Goal: Information Seeking & Learning: Learn about a topic

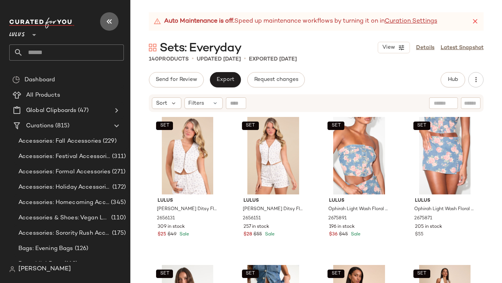
click at [104, 25] on button "button" at bounding box center [109, 21] width 18 height 18
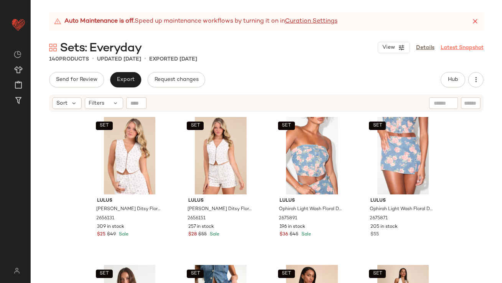
click at [475, 20] on icon at bounding box center [475, 22] width 8 height 8
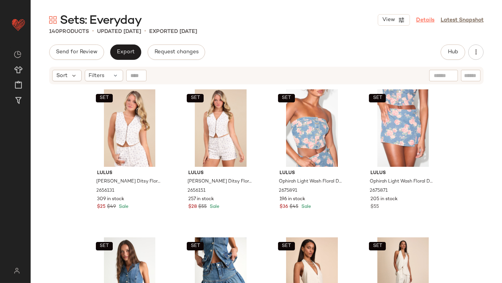
click at [420, 23] on link "Details" at bounding box center [425, 20] width 18 height 8
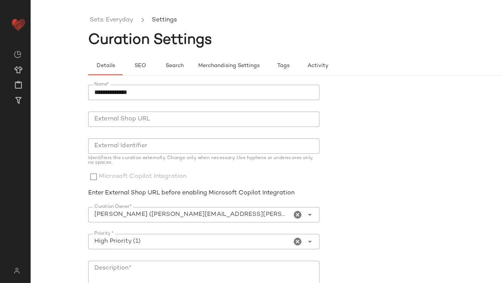
click at [118, 26] on ul "Sets: Everyday Settings" at bounding box center [323, 21] width 471 height 18
click at [117, 20] on link "Sets: Everyday" at bounding box center [112, 20] width 44 height 10
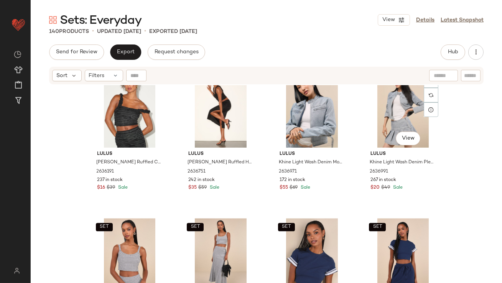
scroll to position [3725, 0]
click at [448, 51] on span "Hub" at bounding box center [452, 52] width 11 height 6
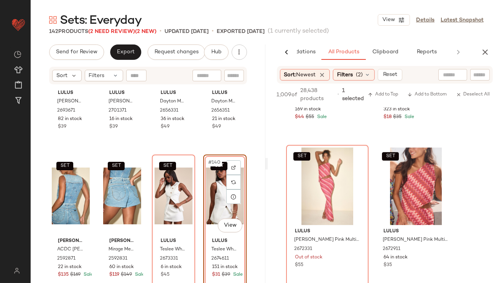
scroll to position [1161, 0]
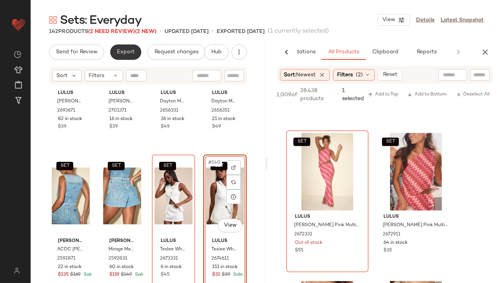
click at [122, 48] on button "Export" at bounding box center [125, 51] width 31 height 15
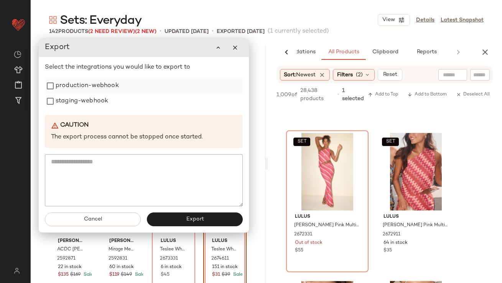
click at [195, 84] on div "production-webhook" at bounding box center [144, 85] width 198 height 15
click at [192, 97] on div "staging-webhook" at bounding box center [144, 101] width 198 height 15
click at [106, 86] on label "production-webhook" at bounding box center [87, 85] width 63 height 15
click at [98, 96] on label "staging-webhook" at bounding box center [82, 101] width 53 height 15
click at [183, 215] on button "Export" at bounding box center [195, 219] width 96 height 14
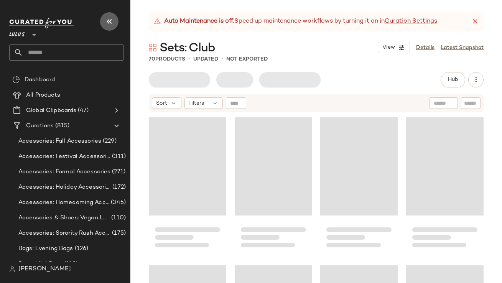
click at [107, 27] on button "button" at bounding box center [109, 21] width 18 height 18
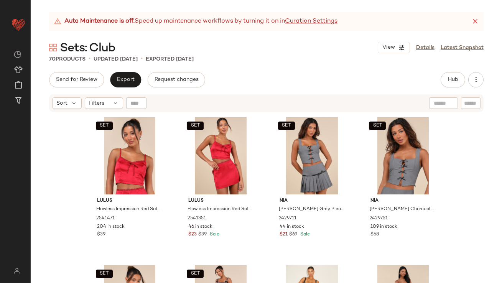
click at [480, 19] on div "Auto Maintenance is off. Speed up maintenance workflows by turning it on in Cur…" at bounding box center [266, 21] width 434 height 18
click at [479, 19] on icon at bounding box center [475, 22] width 8 height 8
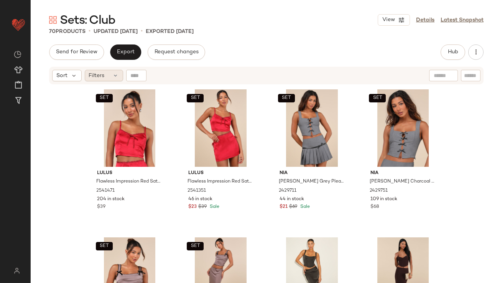
click at [103, 78] on span "Filters" at bounding box center [97, 76] width 16 height 8
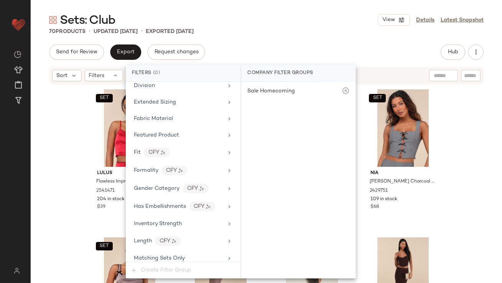
scroll to position [555, 0]
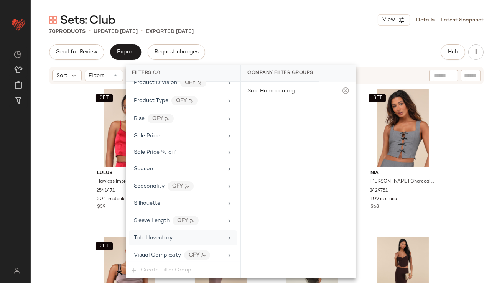
click at [163, 235] on span "Total Inventory" at bounding box center [153, 238] width 39 height 6
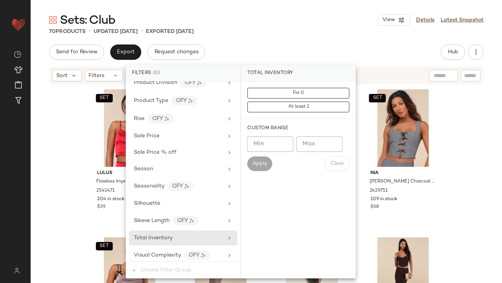
click at [321, 137] on input "Max" at bounding box center [319, 144] width 46 height 15
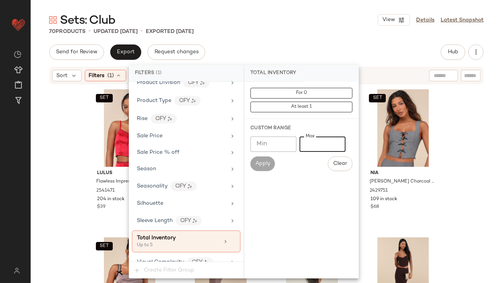
type input "*"
click at [325, 37] on div "Sets: Club View Details Latest Snapshot 70 Products • updated Sep 24th • Export…" at bounding box center [266, 147] width 471 height 271
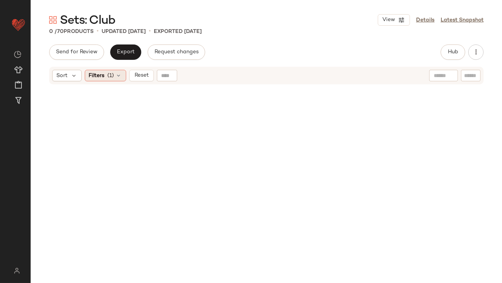
click at [105, 73] on div "Filters (1)" at bounding box center [105, 76] width 41 height 12
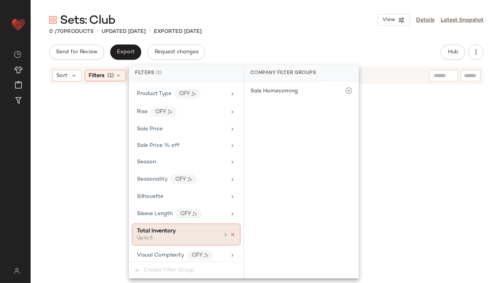
click at [230, 234] on icon at bounding box center [232, 234] width 5 height 5
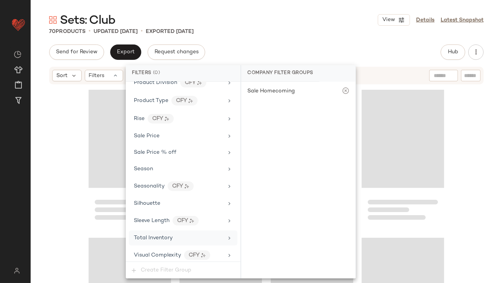
click at [311, 43] on div "Sets: Club View Details Latest Snapshot 70 Products • updated Sep 24th • Export…" at bounding box center [266, 147] width 471 height 271
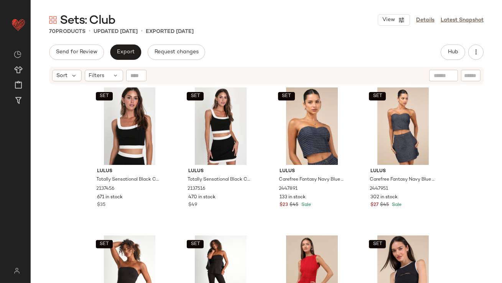
scroll to position [1886, 0]
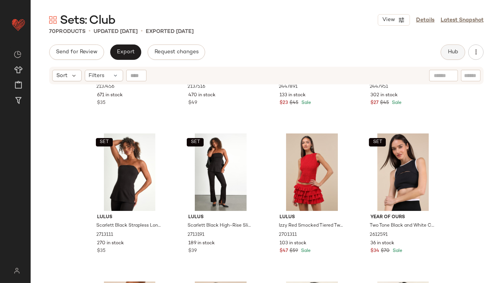
click at [457, 46] on button "Hub" at bounding box center [453, 51] width 25 height 15
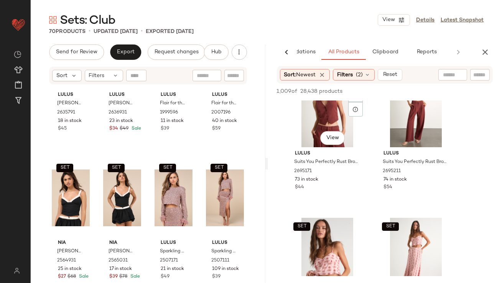
scroll to position [653, 0]
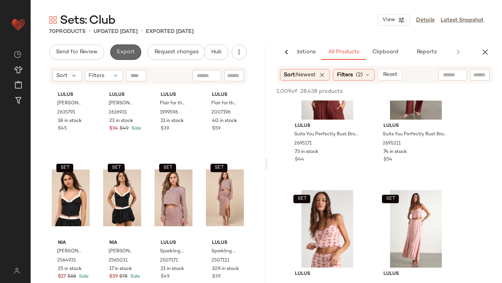
click at [120, 54] on span "Export" at bounding box center [126, 52] width 18 height 6
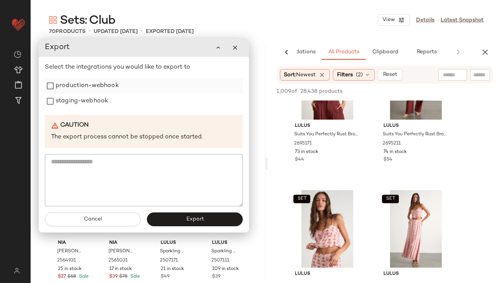
click at [180, 90] on div "production-webhook" at bounding box center [144, 85] width 198 height 15
click at [168, 102] on div "staging-webhook" at bounding box center [144, 101] width 198 height 15
click at [112, 87] on label "production-webhook" at bounding box center [87, 85] width 63 height 15
click at [102, 99] on label "staging-webhook" at bounding box center [82, 101] width 53 height 15
click at [174, 214] on button "Export" at bounding box center [195, 219] width 96 height 14
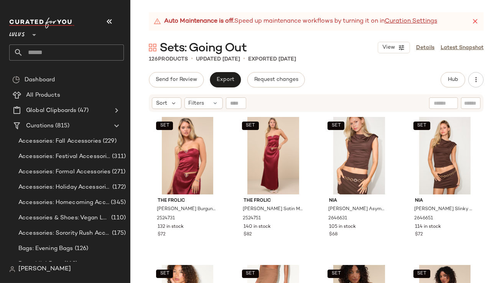
click at [114, 22] on button "button" at bounding box center [109, 21] width 18 height 18
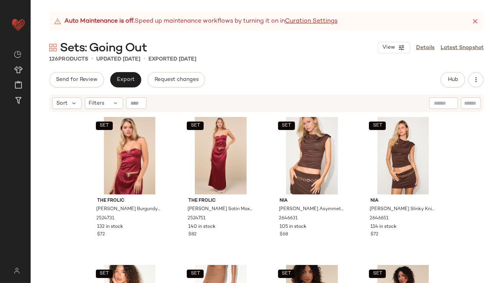
click at [476, 21] on icon at bounding box center [475, 22] width 8 height 8
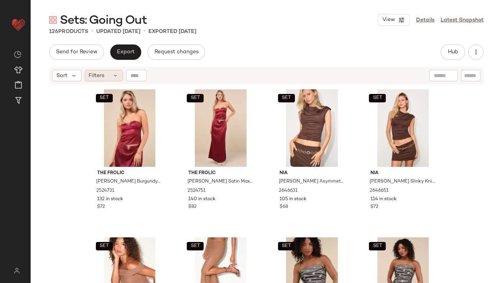
click at [122, 78] on div "Filters" at bounding box center [104, 76] width 38 height 12
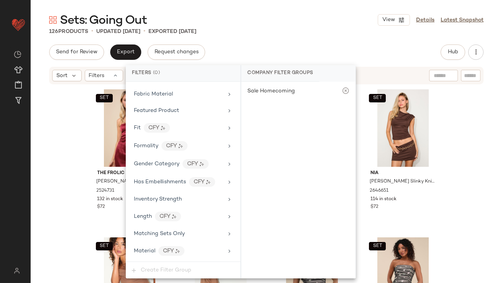
scroll to position [555, 0]
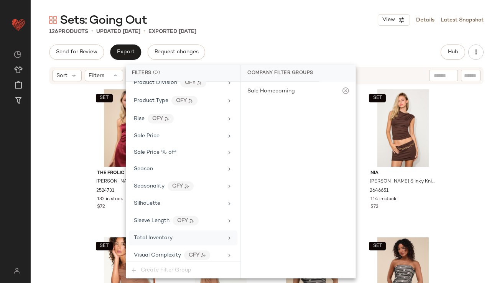
click at [179, 237] on div "Total Inventory" at bounding box center [178, 238] width 89 height 8
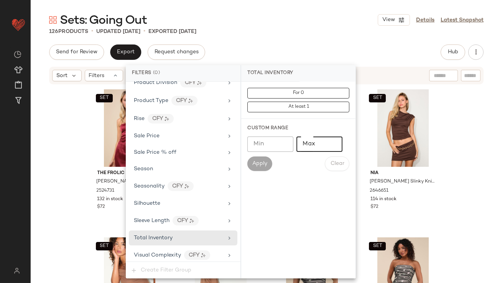
click at [321, 151] on input "Max" at bounding box center [319, 144] width 46 height 15
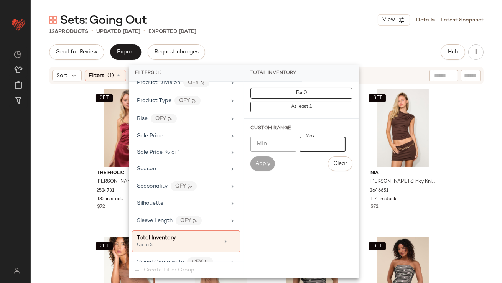
type input "*"
click at [326, 38] on div "Sets: Going Out View Details Latest Snapshot 126 Products • updated Sep 24th • …" at bounding box center [266, 147] width 471 height 271
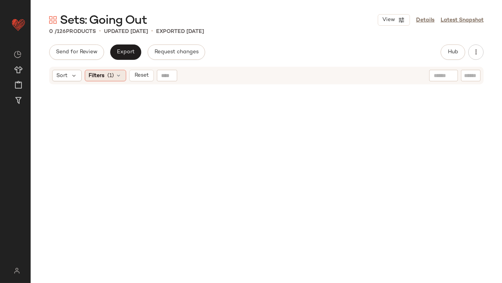
click at [117, 78] on icon at bounding box center [119, 75] width 6 height 6
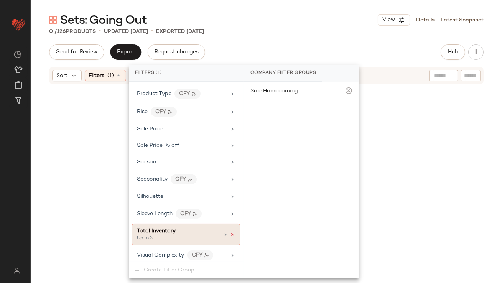
click at [230, 232] on icon at bounding box center [232, 234] width 5 height 5
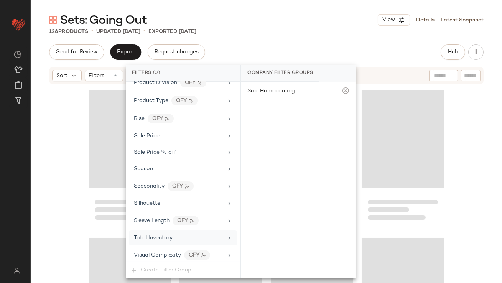
click at [295, 44] on div "Sets: Going Out View Details Latest Snapshot 126 Products • updated Sep 24th • …" at bounding box center [266, 147] width 471 height 271
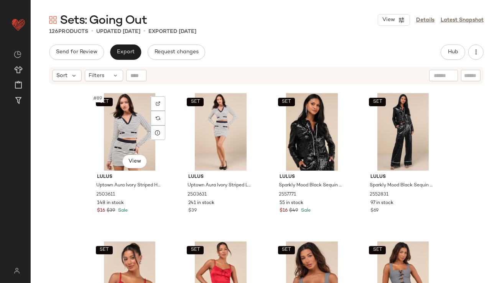
scroll to position [3268, 0]
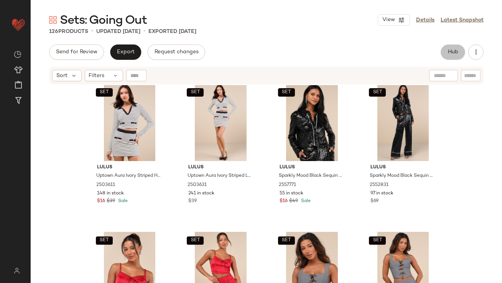
click at [456, 55] on span "Hub" at bounding box center [452, 52] width 11 height 6
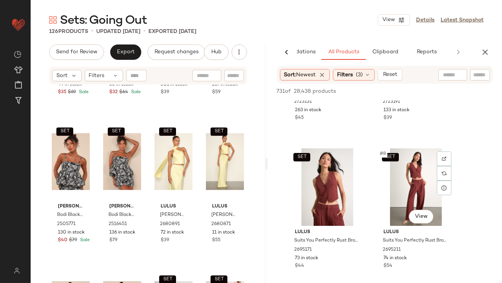
scroll to position [487, 0]
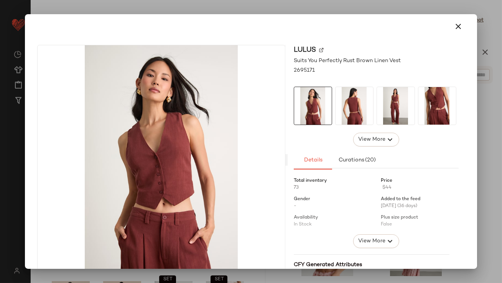
click at [447, 18] on div at bounding box center [250, 26] width 433 height 18
click at [454, 25] on icon "button" at bounding box center [458, 26] width 9 height 9
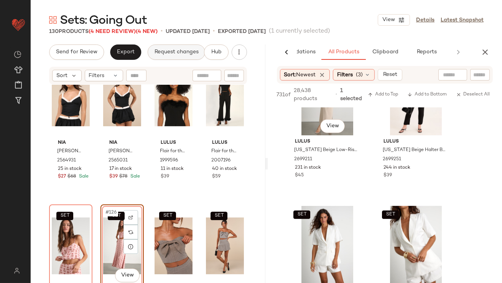
scroll to position [813, 0]
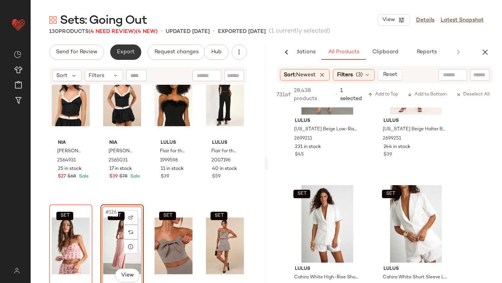
click at [115, 51] on button "Export" at bounding box center [125, 51] width 31 height 15
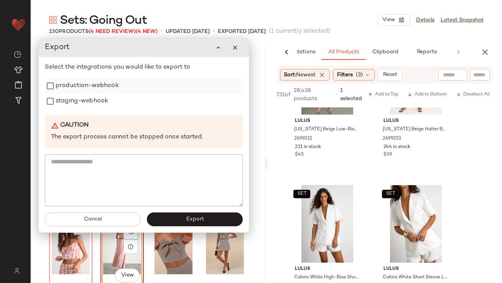
click at [187, 91] on div "production-webhook" at bounding box center [144, 85] width 198 height 15
click at [142, 103] on div "staging-webhook" at bounding box center [144, 101] width 198 height 15
click at [88, 80] on label "production-webhook" at bounding box center [87, 85] width 63 height 15
click at [80, 98] on label "staging-webhook" at bounding box center [82, 101] width 53 height 15
click at [175, 224] on button "Export" at bounding box center [195, 219] width 96 height 14
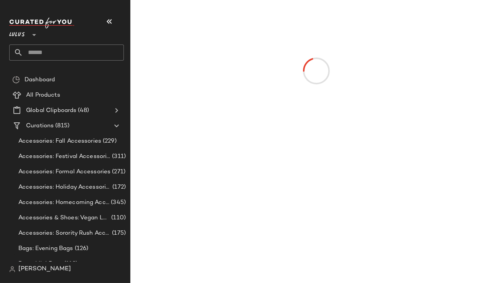
click at [107, 25] on icon "button" at bounding box center [109, 21] width 9 height 9
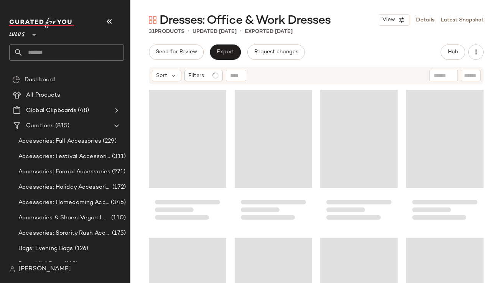
click at [98, 25] on div "Lulus **" at bounding box center [66, 30] width 115 height 19
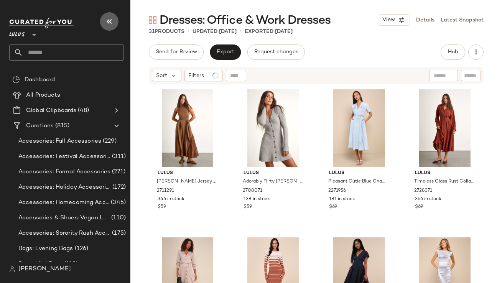
click at [104, 23] on button "button" at bounding box center [109, 21] width 18 height 18
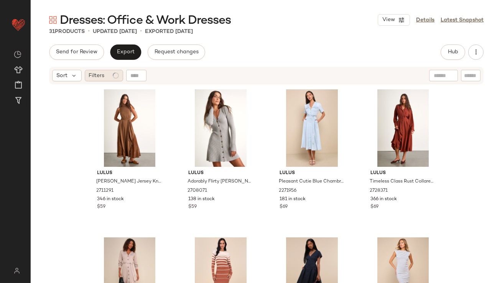
click at [102, 76] on span "Filters" at bounding box center [97, 76] width 16 height 8
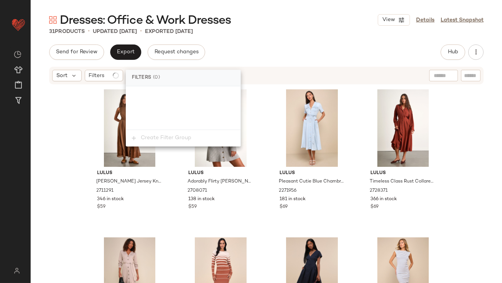
click at [77, 124] on div "Lulus [PERSON_NAME] Jersey Knit Mock Neck Maxi Dress 2711291 346 in stock $59 L…" at bounding box center [266, 193] width 471 height 217
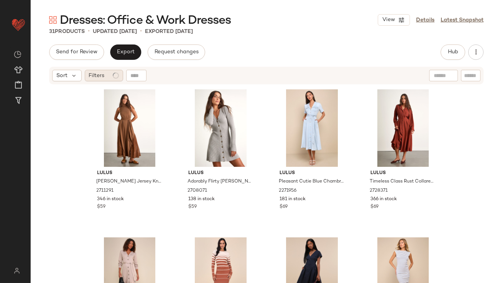
click at [102, 75] on span "Filters" at bounding box center [97, 76] width 16 height 8
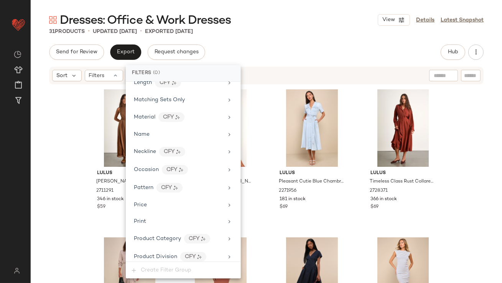
scroll to position [520, 0]
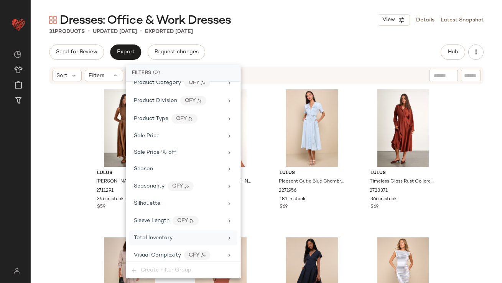
click at [161, 230] on div "Total Inventory" at bounding box center [183, 237] width 109 height 15
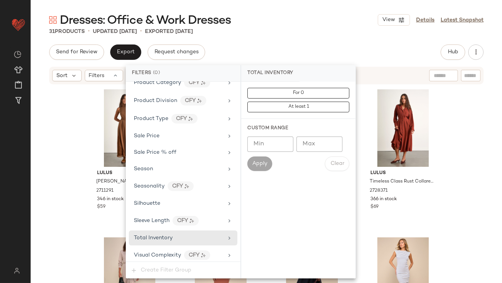
click at [304, 148] on input "Max" at bounding box center [319, 144] width 46 height 15
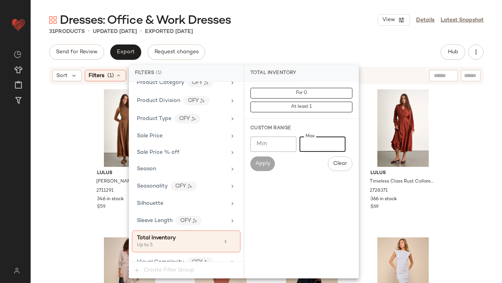
type input "*"
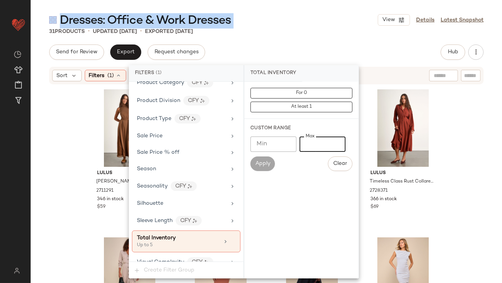
click at [319, 12] on main "Dresses: Office & Work Dresses View Details Latest Snapshot 31 Products • updat…" at bounding box center [251, 141] width 502 height 283
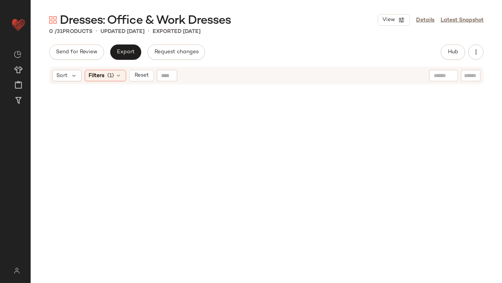
click at [258, 58] on div "Send for Review Export Request changes Hub Send for Review External Review Inte…" at bounding box center [266, 51] width 434 height 15
click at [117, 81] on div "Filters (1)" at bounding box center [105, 76] width 41 height 12
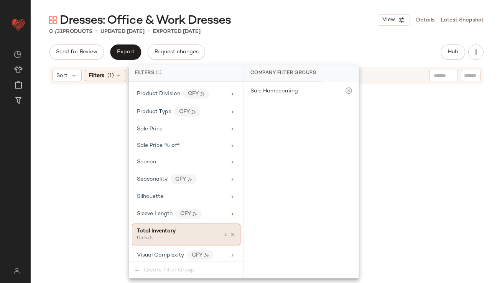
click at [230, 232] on icon at bounding box center [232, 234] width 5 height 5
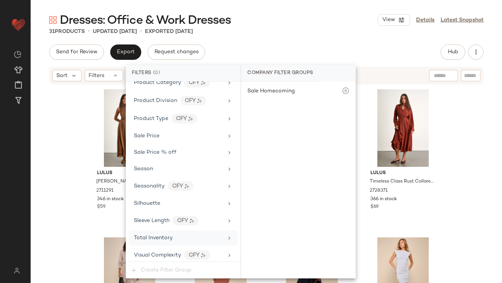
click at [191, 234] on div "Total Inventory" at bounding box center [178, 238] width 89 height 8
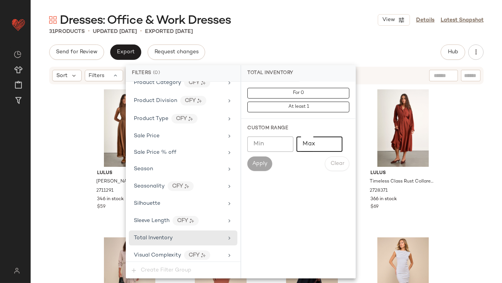
click at [329, 147] on input "Max" at bounding box center [319, 144] width 46 height 15
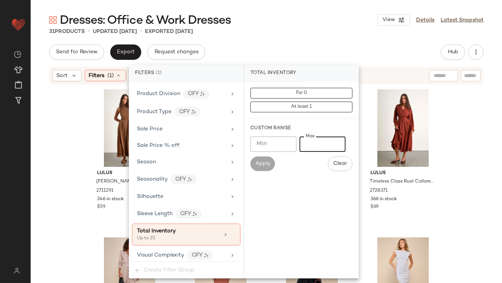
type input "**"
click at [320, 38] on div "Dresses: Office & Work Dresses View Details Latest Snapshot 31 Products • updat…" at bounding box center [266, 147] width 471 height 271
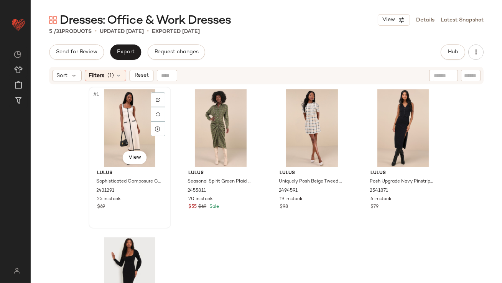
click at [118, 105] on div "#1 View" at bounding box center [129, 127] width 77 height 77
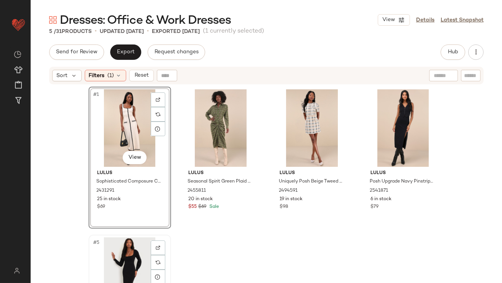
click at [115, 243] on div "#5 View" at bounding box center [129, 275] width 77 height 77
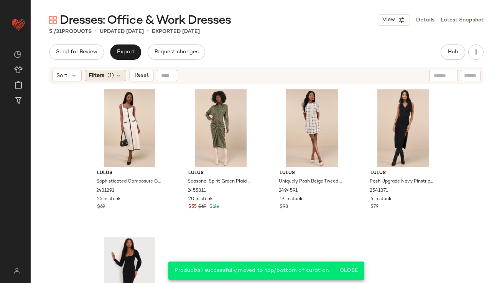
click at [101, 72] on span "Filters" at bounding box center [97, 76] width 16 height 8
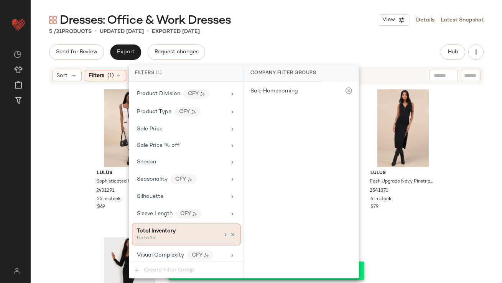
click at [230, 232] on icon at bounding box center [232, 234] width 5 height 5
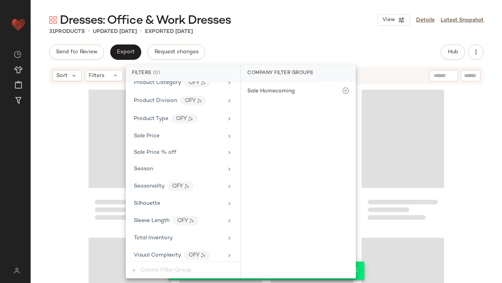
click at [311, 43] on div "Dresses: Office & Work Dresses View Details Latest Snapshot 31 Products • updat…" at bounding box center [266, 147] width 471 height 271
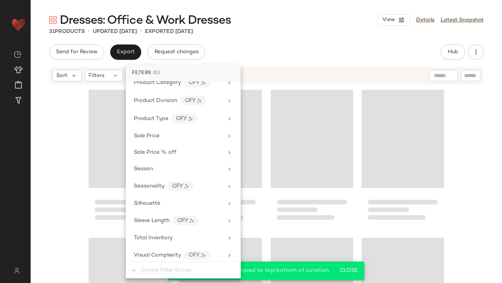
scroll to position [968, 0]
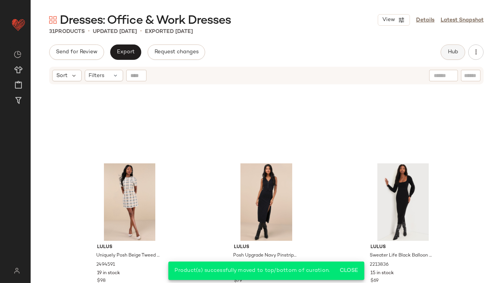
click at [447, 49] on button "Hub" at bounding box center [453, 51] width 25 height 15
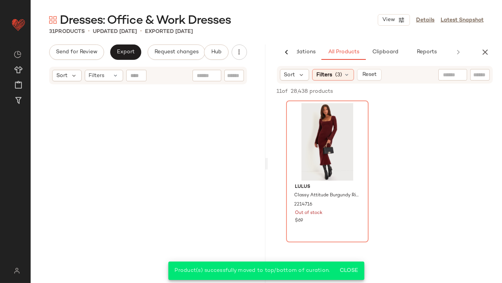
scroll to position [0, 0]
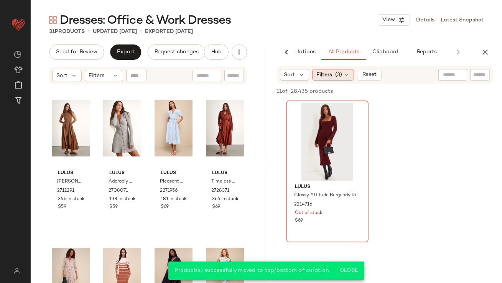
click at [341, 77] on span "(3)" at bounding box center [338, 75] width 7 height 8
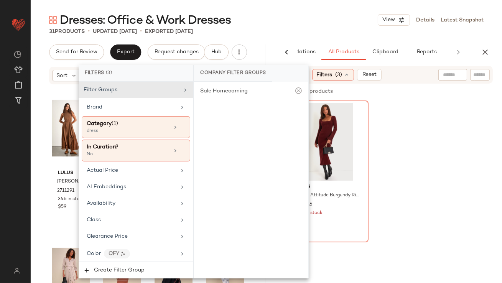
click at [262, 27] on div "Dresses: Office & Work Dresses View Details Latest Snapshot" at bounding box center [266, 19] width 471 height 15
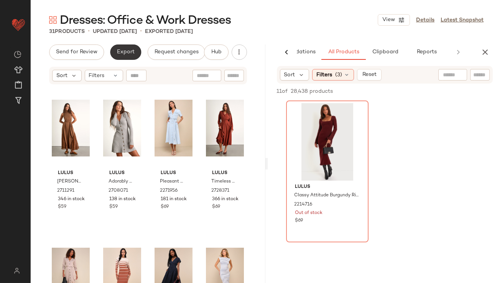
click at [120, 59] on button "Export" at bounding box center [125, 51] width 31 height 15
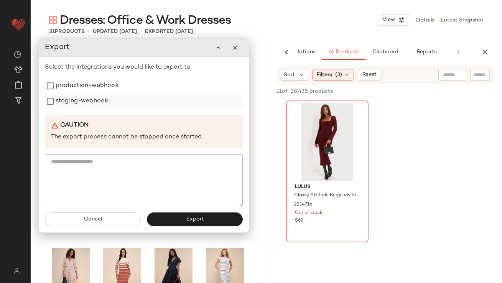
click at [162, 99] on div "staging-webhook" at bounding box center [144, 101] width 198 height 15
click at [161, 89] on div "production-webhook" at bounding box center [144, 85] width 198 height 15
click at [67, 90] on label "production-webhook" at bounding box center [87, 85] width 63 height 15
click at [67, 105] on label "staging-webhook" at bounding box center [82, 101] width 53 height 15
click at [185, 217] on button "Export" at bounding box center [195, 220] width 96 height 14
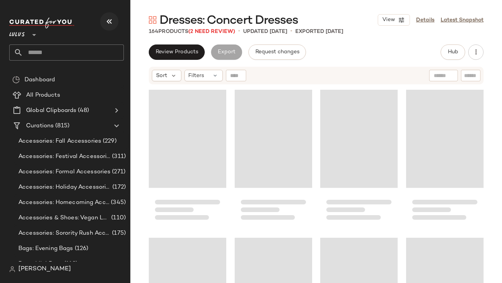
click at [102, 26] on button "button" at bounding box center [109, 21] width 18 height 18
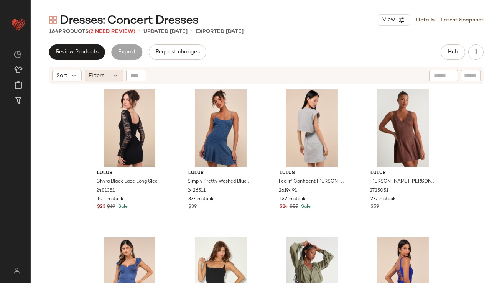
click at [108, 78] on div "Filters" at bounding box center [104, 76] width 38 height 12
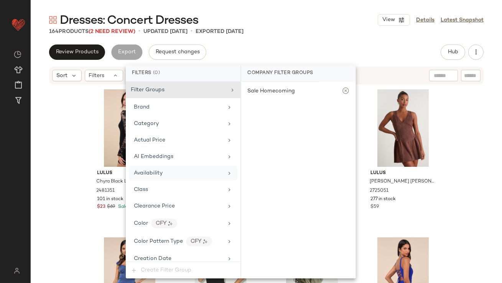
click at [163, 171] on div "Availability" at bounding box center [178, 173] width 89 height 8
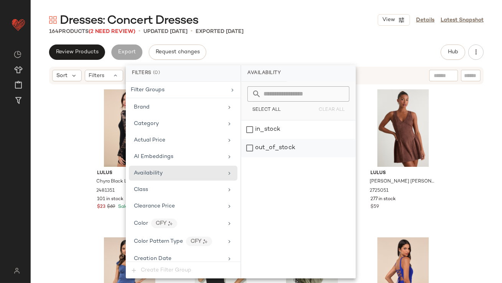
click at [317, 150] on div "out_of_stock" at bounding box center [298, 148] width 114 height 18
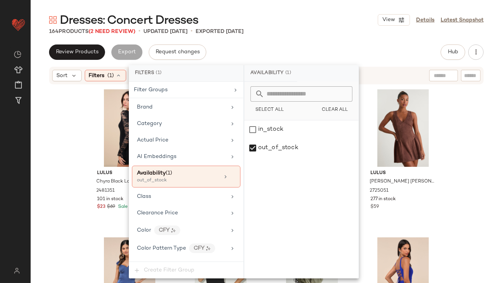
click at [320, 28] on div "164 Products (2 Need Review) • updated [DATE] • Exported [DATE]" at bounding box center [266, 32] width 471 height 8
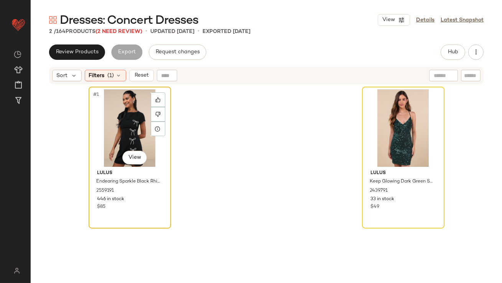
click at [120, 116] on div "#1 View" at bounding box center [129, 127] width 77 height 77
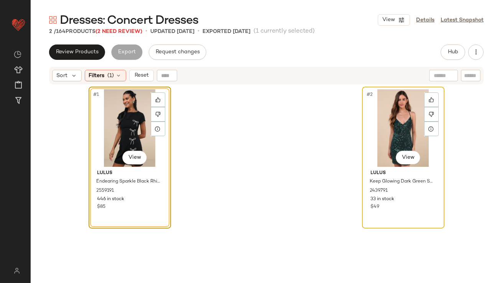
click at [365, 115] on div "#2 View" at bounding box center [403, 127] width 77 height 77
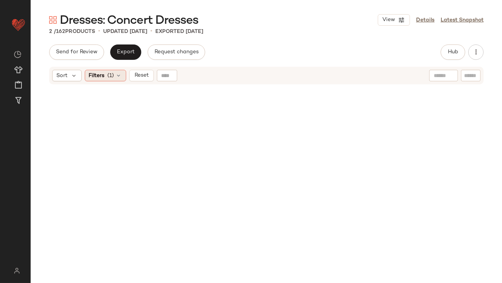
click at [103, 79] on span "Filters" at bounding box center [97, 76] width 16 height 8
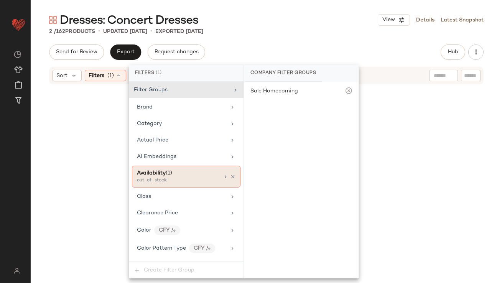
click at [230, 174] on icon at bounding box center [232, 176] width 5 height 5
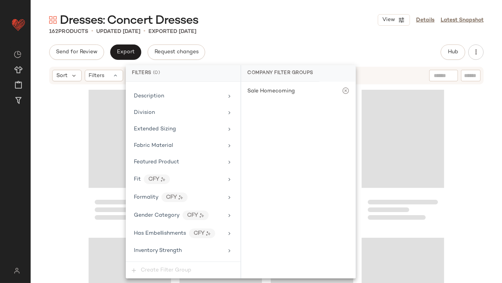
scroll to position [537, 0]
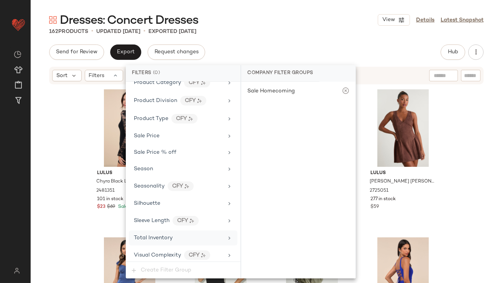
click at [169, 235] on span "Total Inventory" at bounding box center [153, 238] width 39 height 6
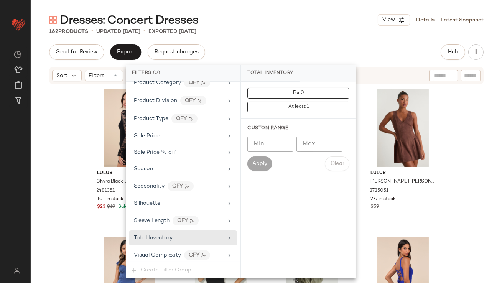
click at [334, 137] on input "Max" at bounding box center [319, 144] width 46 height 15
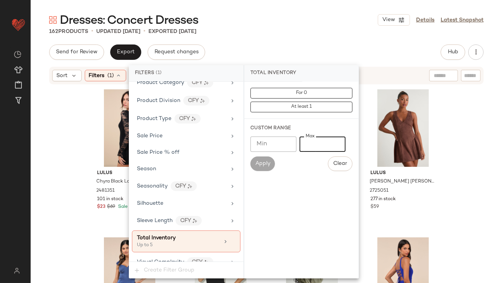
type input "*"
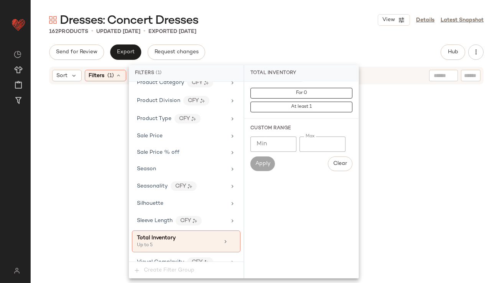
click at [320, 28] on div "162 Products • updated [DATE] • Exported [DATE]" at bounding box center [266, 32] width 471 height 8
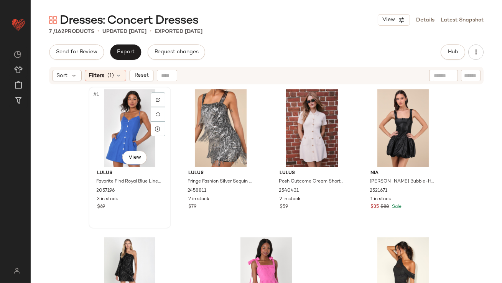
click at [112, 115] on div "#1 View" at bounding box center [129, 127] width 77 height 77
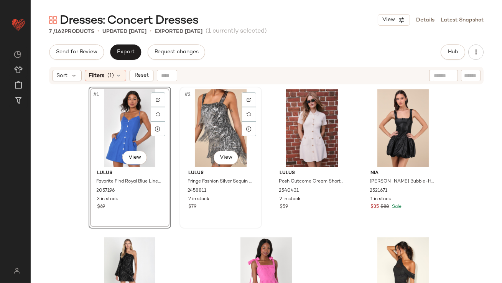
scroll to position [74, 0]
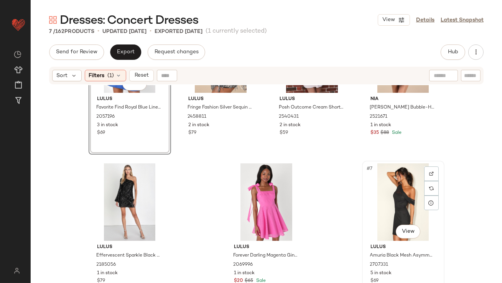
click at [389, 183] on div "#7 View" at bounding box center [403, 201] width 77 height 77
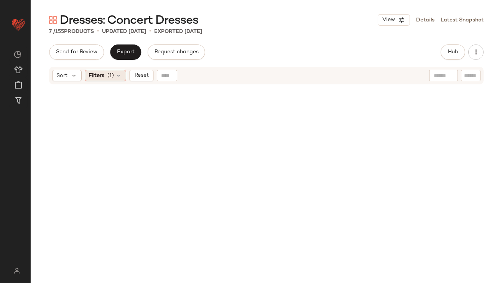
click at [120, 79] on div "Filters (1)" at bounding box center [105, 76] width 41 height 12
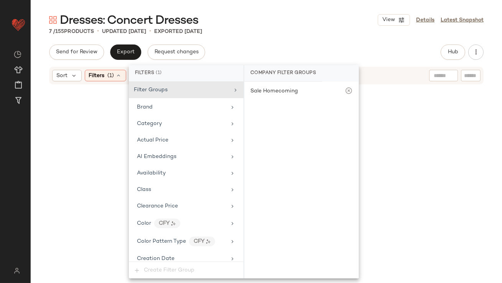
scroll to position [544, 0]
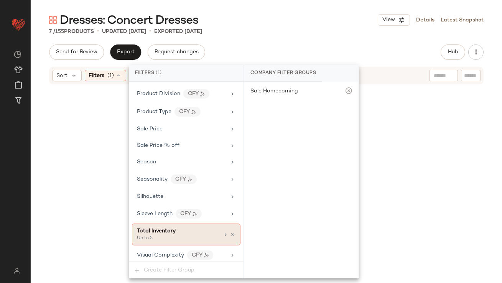
click at [231, 232] on icon at bounding box center [232, 234] width 5 height 5
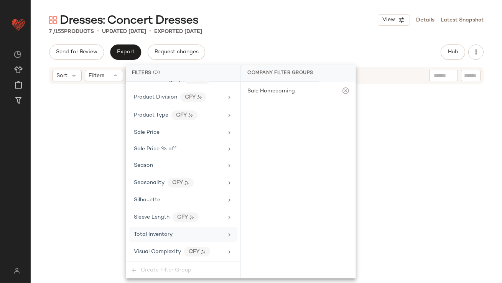
scroll to position [537, 0]
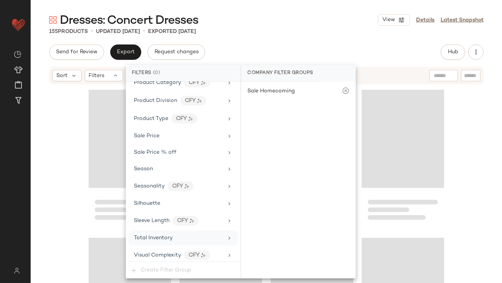
click at [211, 235] on div "Total Inventory" at bounding box center [178, 238] width 89 height 8
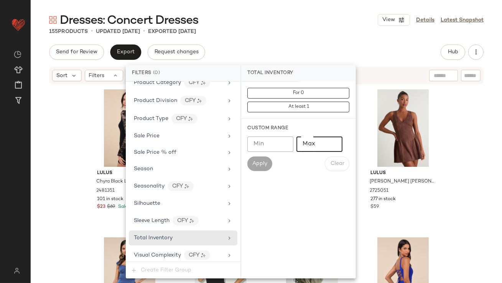
click at [325, 148] on input "Max" at bounding box center [319, 144] width 46 height 15
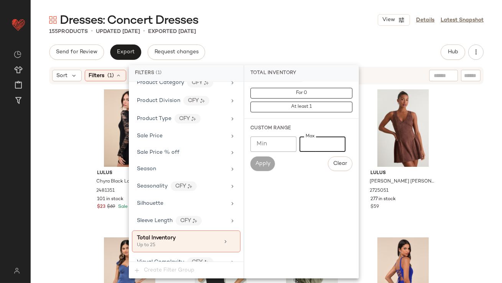
scroll to position [544, 0]
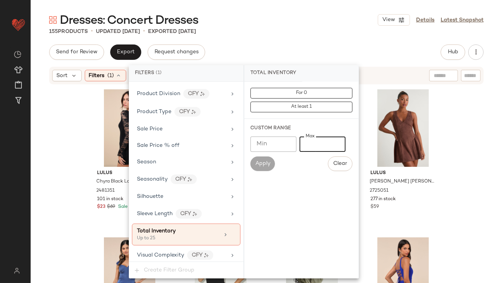
type input "**"
click at [301, 19] on div "Dresses: Concert Dresses View Details Latest Snapshot" at bounding box center [266, 19] width 471 height 15
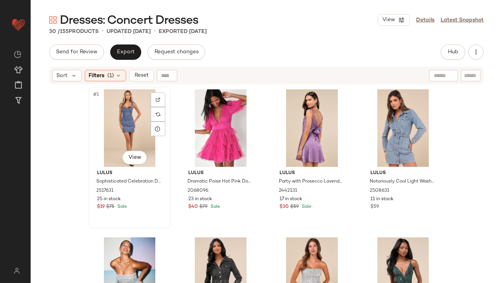
click at [121, 118] on div "#1 View" at bounding box center [129, 127] width 77 height 77
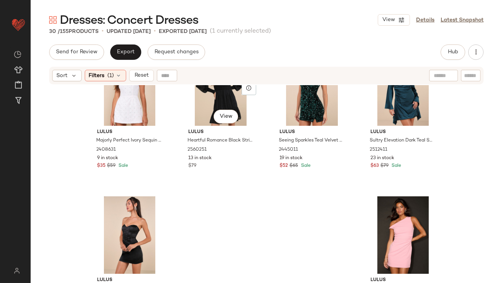
scroll to position [968, 0]
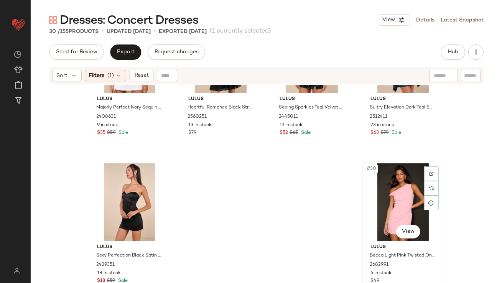
click at [383, 200] on div "#30 View" at bounding box center [403, 201] width 77 height 77
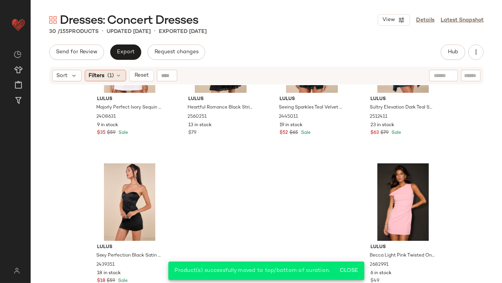
click at [106, 71] on div "Filters (1)" at bounding box center [105, 76] width 41 height 12
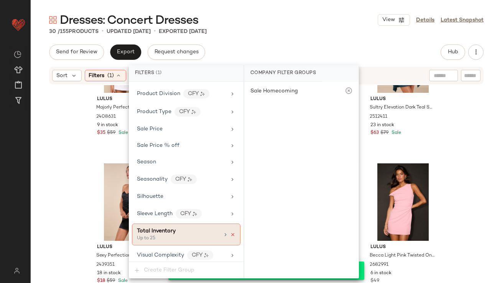
click at [230, 232] on icon at bounding box center [232, 234] width 5 height 5
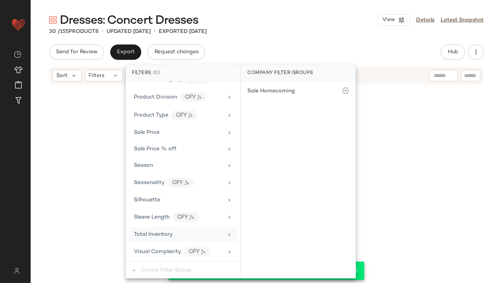
scroll to position [537, 0]
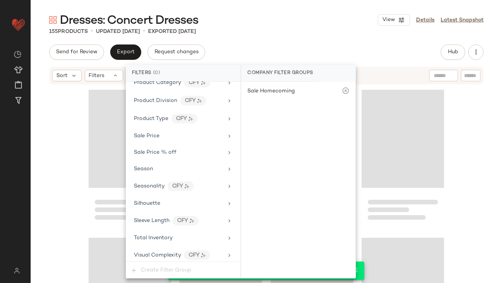
click at [272, 15] on div "Dresses: Concert Dresses View Details Latest Snapshot" at bounding box center [266, 19] width 471 height 15
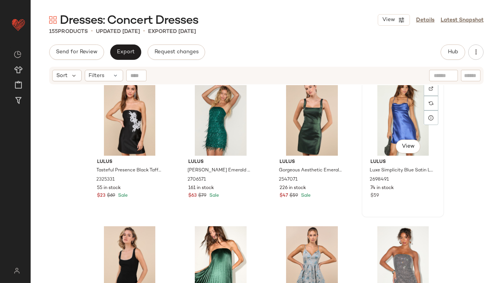
scroll to position [331, 0]
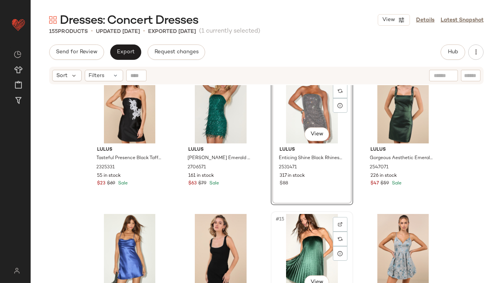
scroll to position [442, 0]
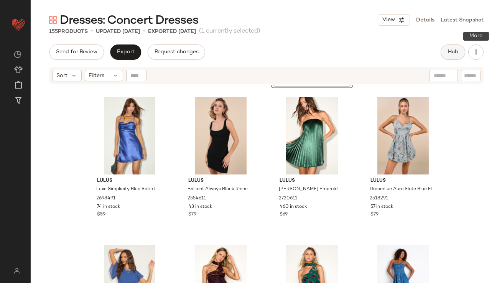
click at [452, 52] on span "Hub" at bounding box center [452, 52] width 11 height 6
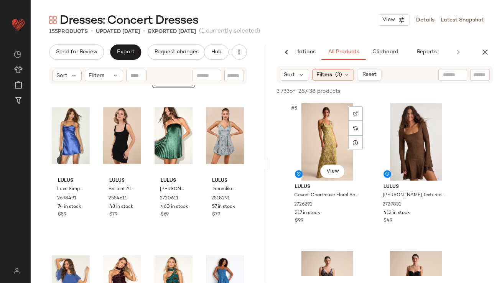
scroll to position [297, 0]
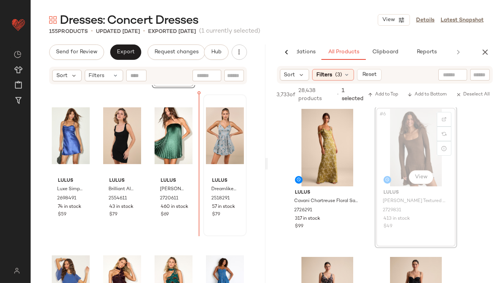
drag, startPoint x: 413, startPoint y: 135, endPoint x: 204, endPoint y: 161, distance: 210.2
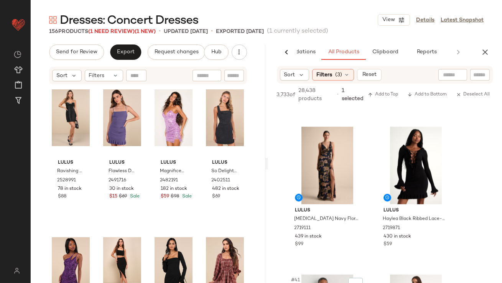
scroll to position [2773, 0]
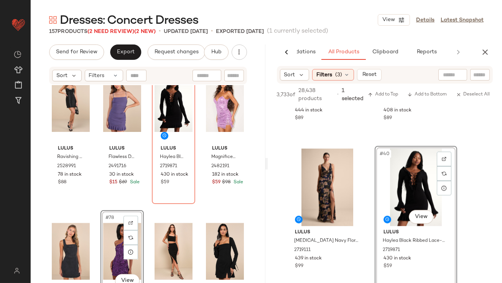
scroll to position [2697, 0]
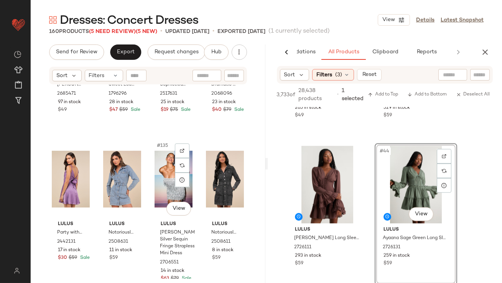
scroll to position [4917, 0]
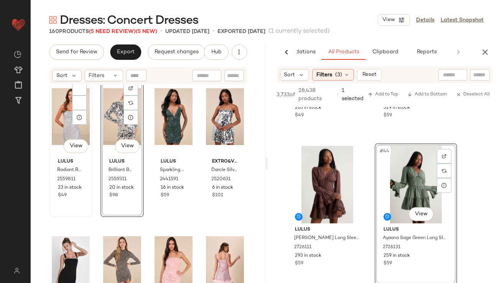
scroll to position [5069, 0]
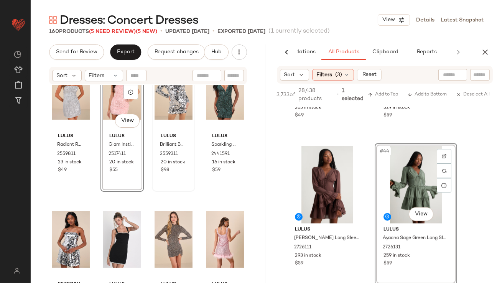
scroll to position [5078, 0]
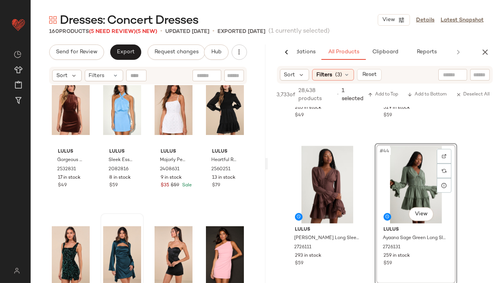
scroll to position [5704, 0]
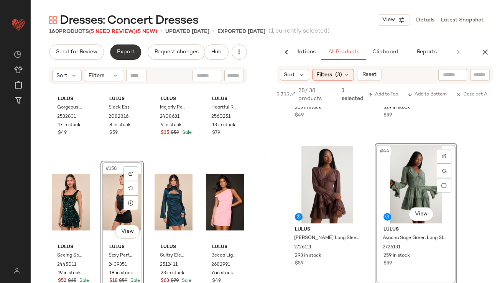
drag, startPoint x: 132, startPoint y: 43, endPoint x: 132, endPoint y: 47, distance: 4.6
click at [132, 43] on div "Dresses: Concert Dresses View Details Latest Snapshot 160 Products (5 Need Revi…" at bounding box center [266, 147] width 471 height 271
click at [132, 53] on span "Export" at bounding box center [126, 52] width 18 height 6
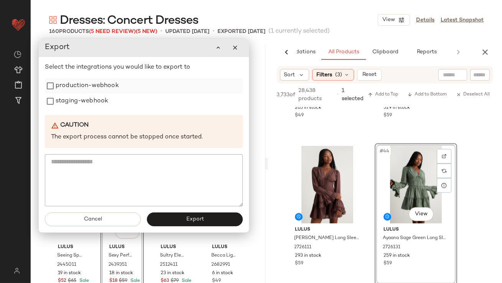
click at [175, 82] on div "production-webhook" at bounding box center [144, 85] width 198 height 15
click at [165, 100] on div "staging-webhook" at bounding box center [144, 101] width 198 height 15
click at [119, 93] on div "production-webhook" at bounding box center [144, 85] width 198 height 15
click at [104, 107] on label "staging-webhook" at bounding box center [82, 101] width 53 height 15
click at [82, 93] on label "production-webhook" at bounding box center [87, 85] width 63 height 15
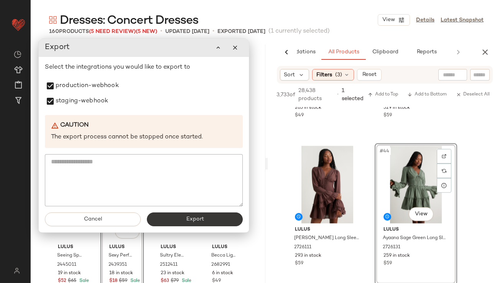
click at [188, 220] on span "Export" at bounding box center [195, 219] width 18 height 6
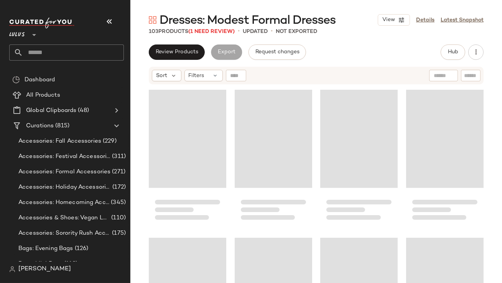
click at [110, 21] on icon "button" at bounding box center [109, 21] width 9 height 9
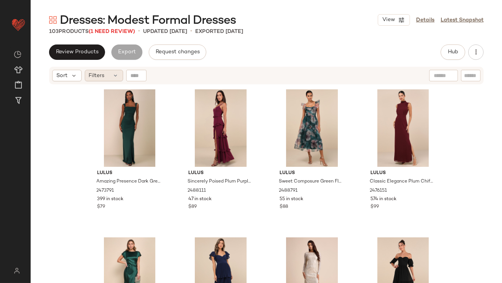
click at [114, 77] on icon at bounding box center [116, 75] width 6 height 6
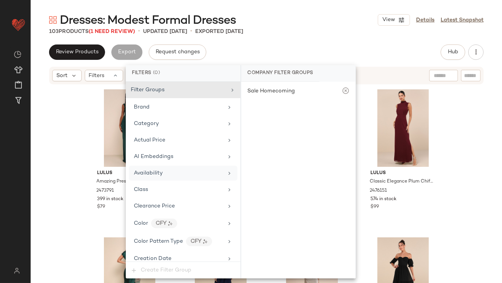
click at [142, 168] on div "Availability" at bounding box center [183, 173] width 109 height 15
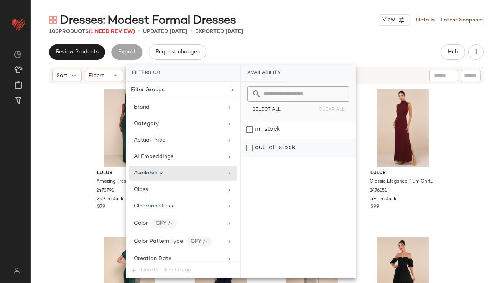
click at [263, 144] on div "out_of_stock" at bounding box center [298, 148] width 114 height 18
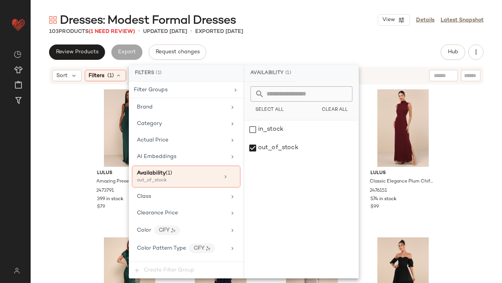
click at [306, 31] on div "103 Products (1 Need Review) • updated Sep 22nd • Exported Sep 22nd" at bounding box center [266, 32] width 471 height 8
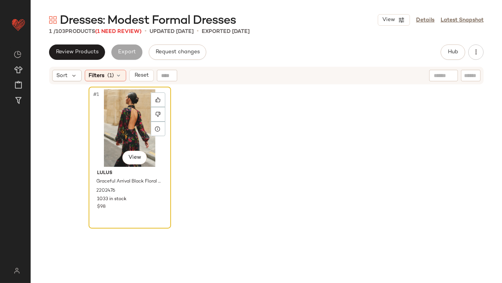
click at [119, 130] on div "#1 View" at bounding box center [129, 127] width 77 height 77
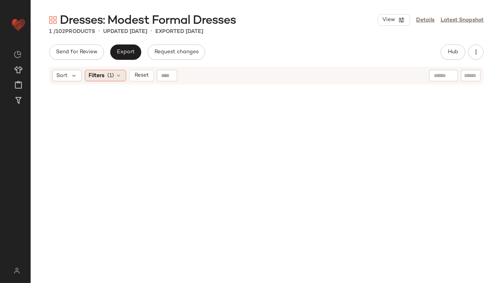
click at [102, 73] on span "Filters" at bounding box center [97, 76] width 16 height 8
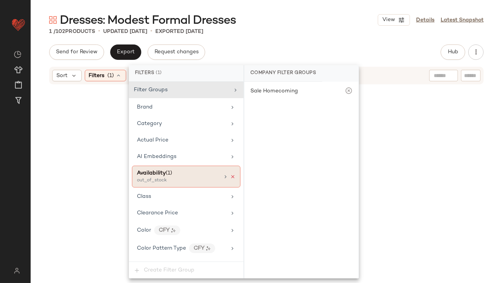
click at [230, 175] on icon at bounding box center [232, 176] width 5 height 5
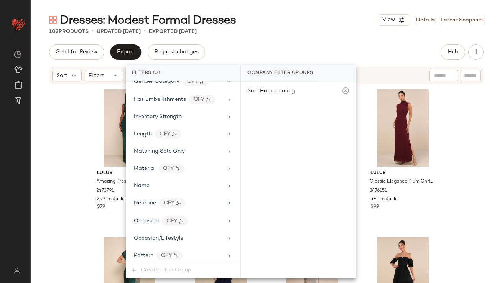
scroll to position [553, 0]
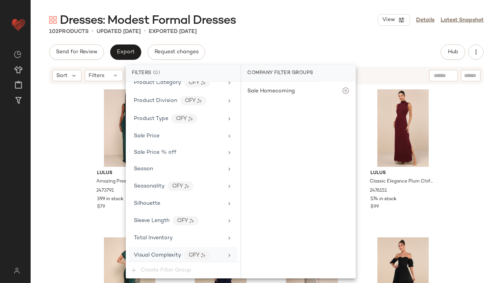
click at [143, 247] on div "Visual Complexity CFY" at bounding box center [183, 255] width 109 height 16
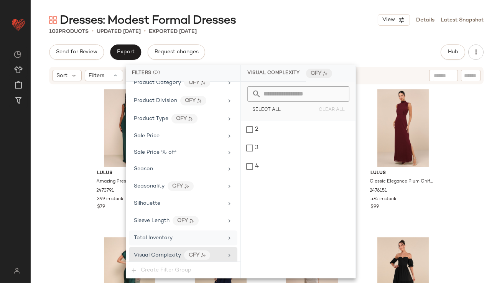
click at [146, 237] on span "Total Inventory" at bounding box center [153, 238] width 39 height 6
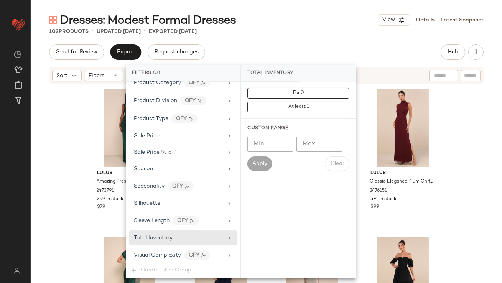
type input "*"
click at [331, 141] on input "*" at bounding box center [319, 144] width 46 height 15
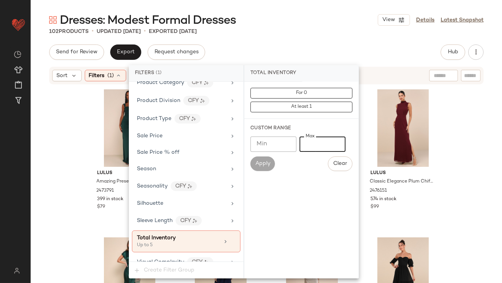
type input "*"
click at [293, 31] on div "102 Products • updated Sep 26th • Exported Sep 22nd" at bounding box center [266, 32] width 471 height 8
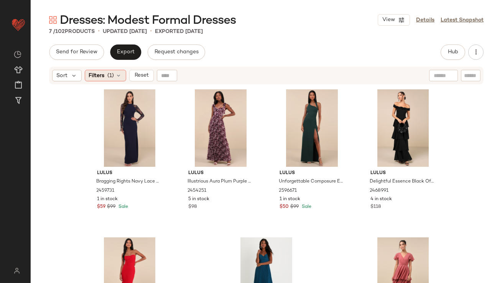
click at [109, 74] on span "(1)" at bounding box center [111, 76] width 7 height 8
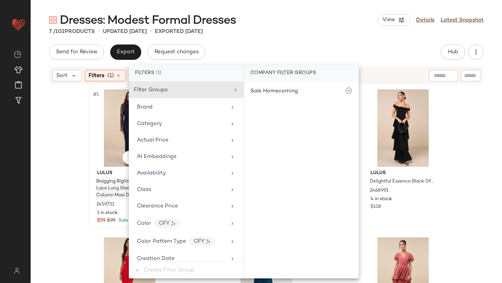
scroll to position [560, 0]
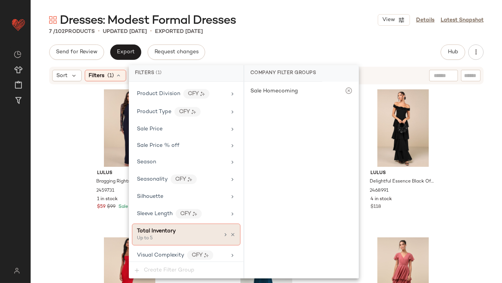
click at [166, 239] on div "Total Inventory Up to 5" at bounding box center [186, 235] width 109 height 22
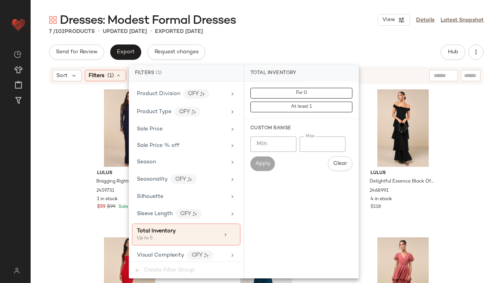
click at [306, 146] on input "*" at bounding box center [322, 144] width 46 height 15
type input "**"
click at [305, 51] on div "Send for Review Export Request changes Hub Send for Review External Review Inte…" at bounding box center [266, 51] width 434 height 15
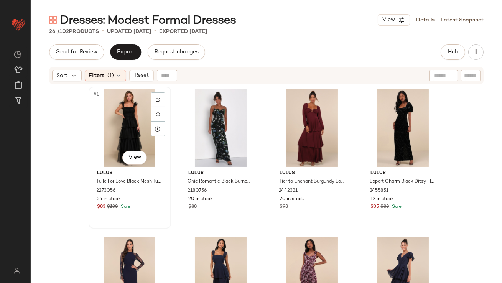
click at [119, 123] on div "#1 View" at bounding box center [129, 127] width 77 height 77
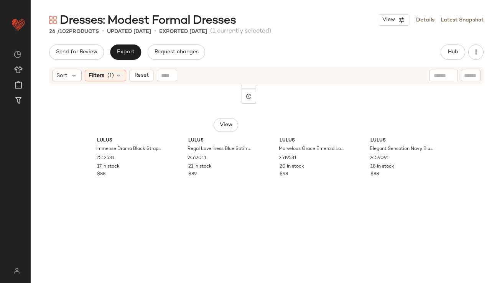
scroll to position [820, 0]
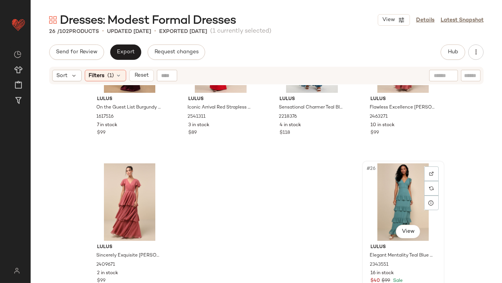
click at [403, 191] on div "#26 View" at bounding box center [403, 201] width 77 height 77
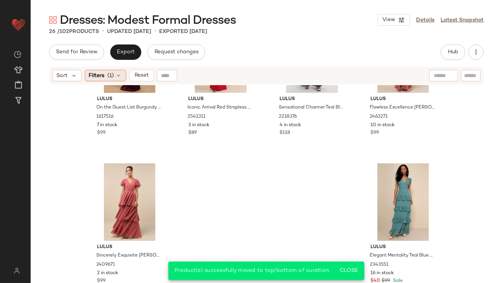
click at [114, 74] on div "Filters (1)" at bounding box center [105, 76] width 41 height 12
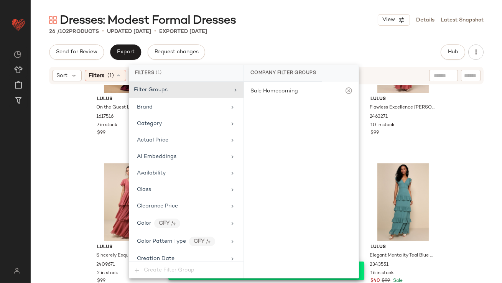
scroll to position [560, 0]
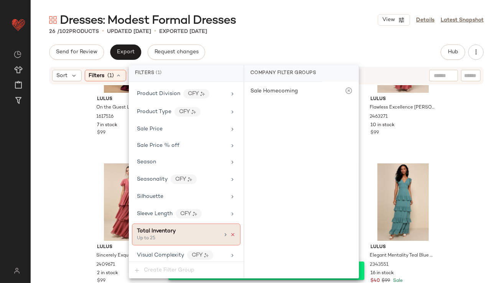
click at [230, 232] on icon at bounding box center [232, 234] width 5 height 5
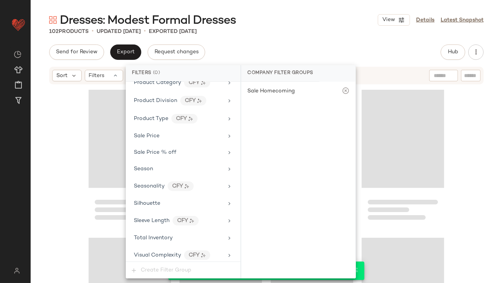
click at [329, 40] on div "Dresses: Modest Formal Dresses View Details Latest Snapshot 102 Products • upda…" at bounding box center [266, 147] width 471 height 271
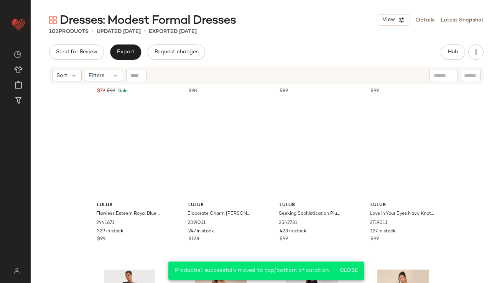
scroll to position [0, 0]
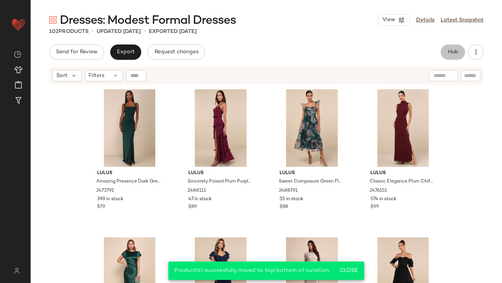
click at [448, 49] on span "Hub" at bounding box center [452, 52] width 11 height 6
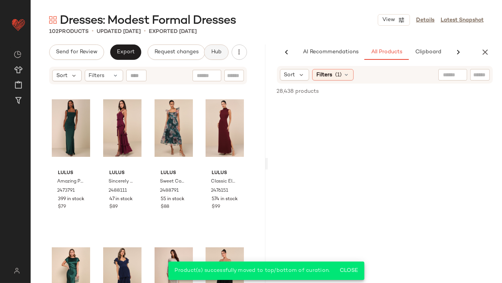
scroll to position [0, 43]
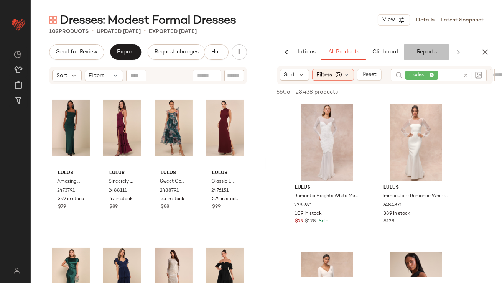
click at [425, 52] on span "Reports" at bounding box center [426, 52] width 20 height 6
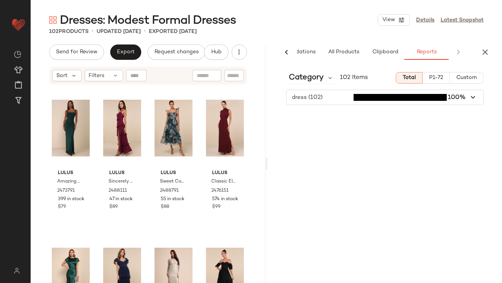
click at [313, 84] on div "Category 102 Items Total P1-72 Custom dress (102) 100%" at bounding box center [385, 174] width 235 height 217
click at [313, 82] on span "Category" at bounding box center [306, 78] width 35 height 12
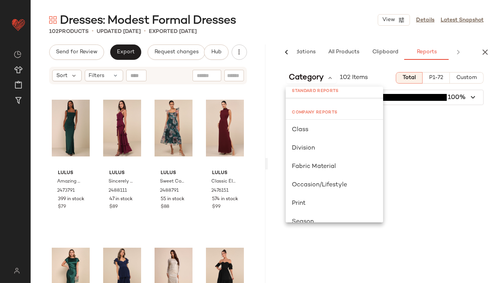
scroll to position [69, 0]
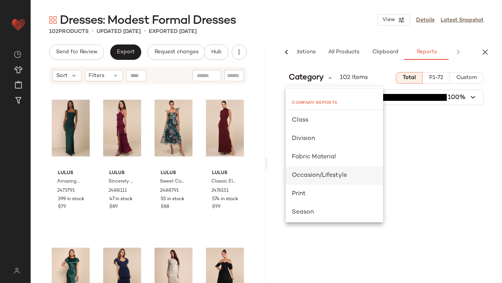
click at [311, 173] on span "Occasion/Lifestyle" at bounding box center [319, 175] width 55 height 7
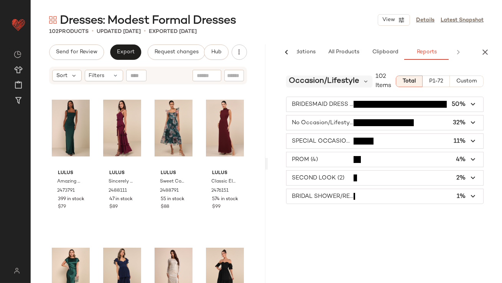
click at [319, 76] on span "Occasion/Lifestyle" at bounding box center [324, 82] width 71 height 12
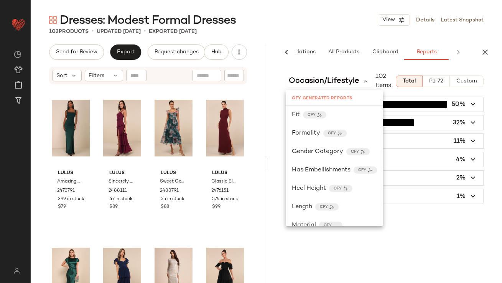
scroll to position [261, 0]
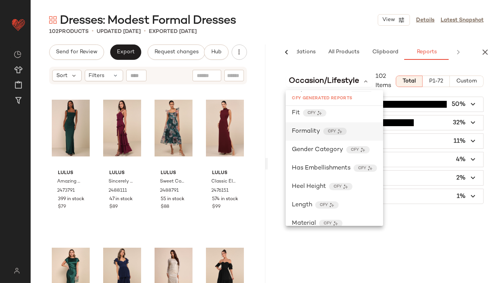
click at [304, 136] on span "Formality" at bounding box center [306, 131] width 28 height 9
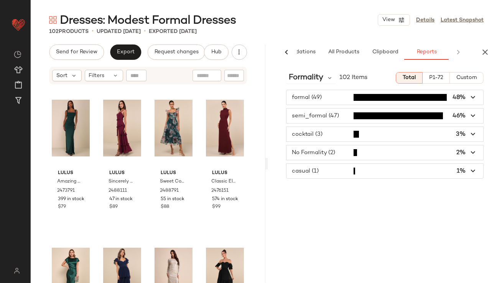
click at [313, 125] on div "formal (49) 48% semi_formal (47) 46% cocktail (3) 3% No Formality (2) 2% casual…" at bounding box center [385, 134] width 235 height 89
click at [310, 134] on span "button" at bounding box center [384, 134] width 197 height 15
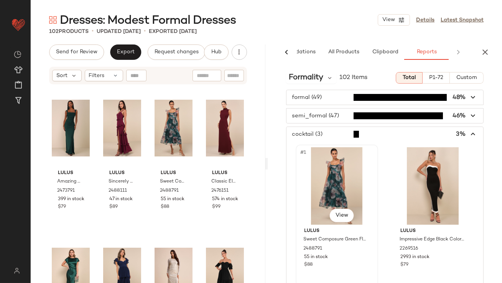
click at [324, 163] on div "#1 View" at bounding box center [336, 185] width 77 height 77
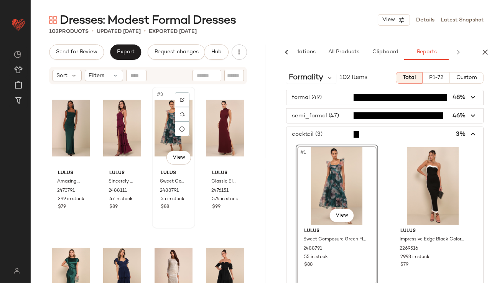
click at [162, 131] on div "#3 View" at bounding box center [174, 127] width 38 height 77
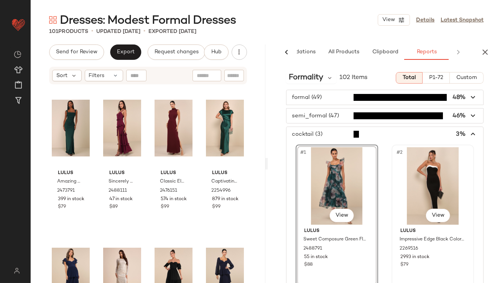
click at [400, 164] on div "#2 View" at bounding box center [432, 185] width 77 height 77
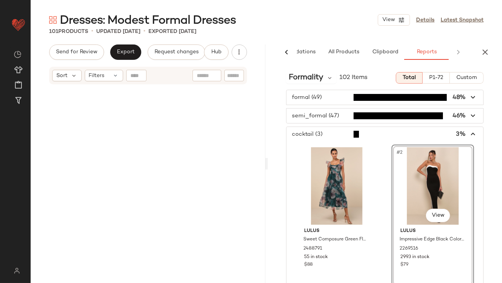
scroll to position [1480, 0]
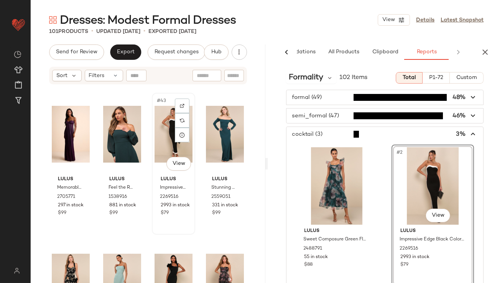
click at [160, 132] on div "#43 View" at bounding box center [174, 133] width 38 height 77
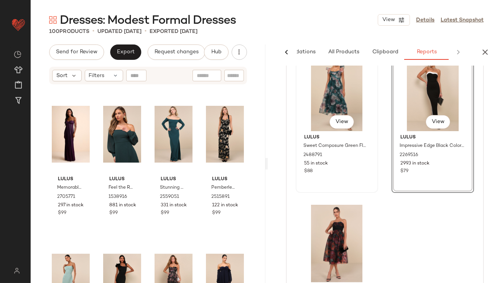
scroll to position [95, 0]
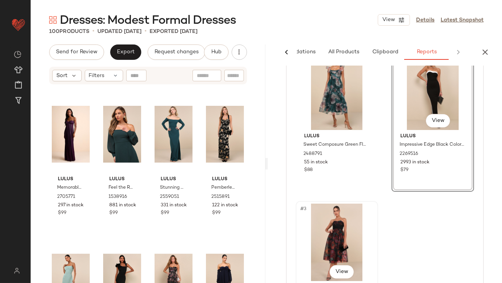
click at [323, 227] on div "#3 View" at bounding box center [336, 242] width 77 height 77
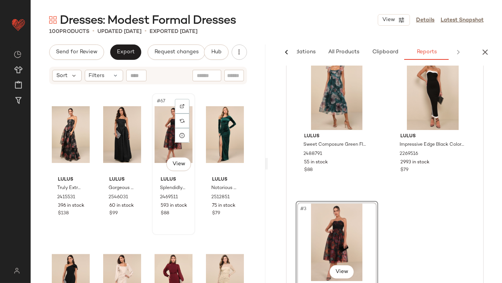
click at [163, 122] on div "#67 View" at bounding box center [174, 134] width 38 height 77
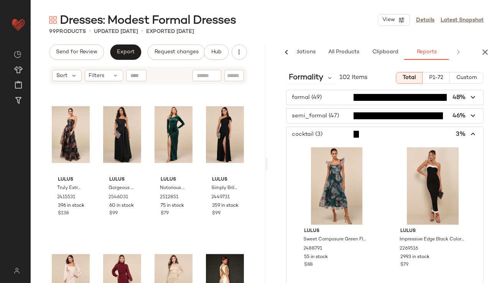
click at [324, 137] on span "button" at bounding box center [384, 134] width 197 height 15
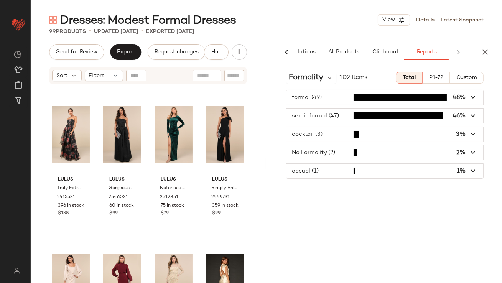
click at [322, 152] on span "button" at bounding box center [384, 152] width 197 height 15
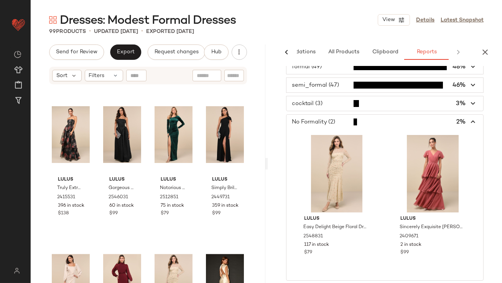
scroll to position [46, 0]
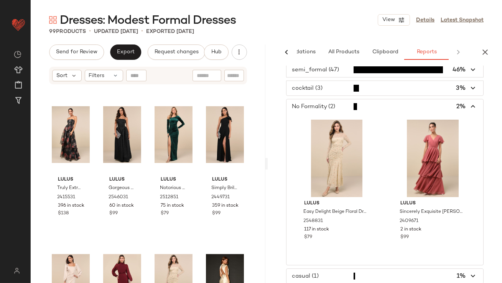
click at [324, 270] on span "button" at bounding box center [384, 276] width 197 height 15
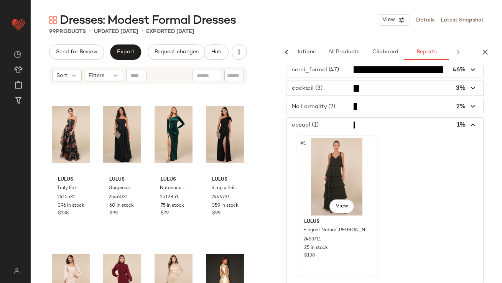
click at [340, 158] on div "#1 View" at bounding box center [336, 176] width 77 height 77
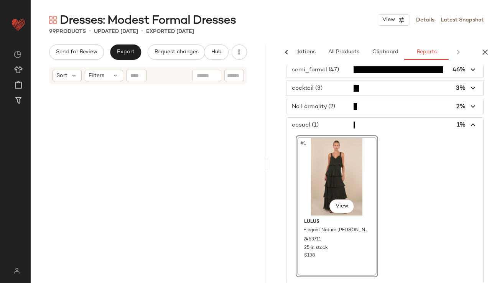
scroll to position [3108, 0]
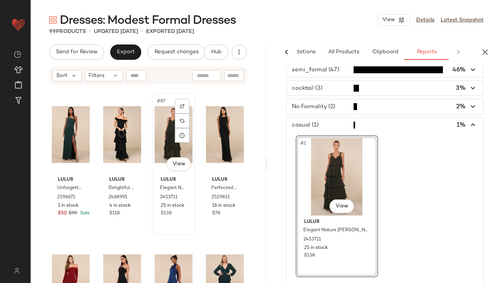
click at [158, 133] on div "#87 View" at bounding box center [174, 134] width 38 height 77
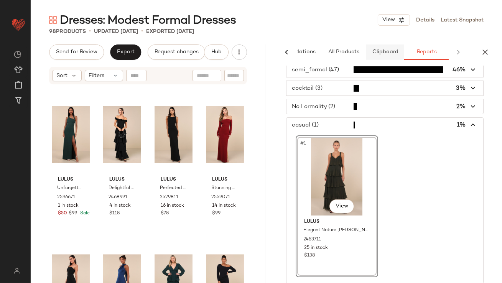
click at [366, 56] on button "Clipboard" at bounding box center [385, 51] width 38 height 15
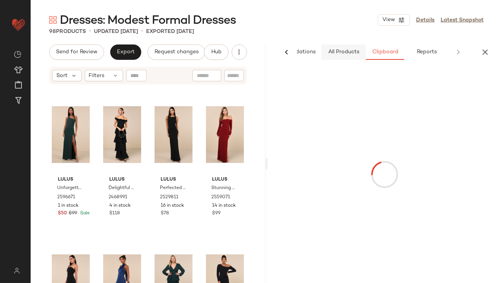
click at [344, 55] on button "All Products" at bounding box center [343, 51] width 44 height 15
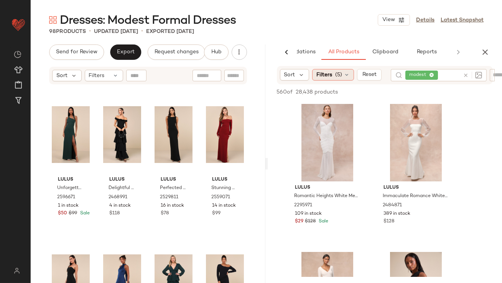
click at [339, 73] on span "(5)" at bounding box center [338, 75] width 7 height 8
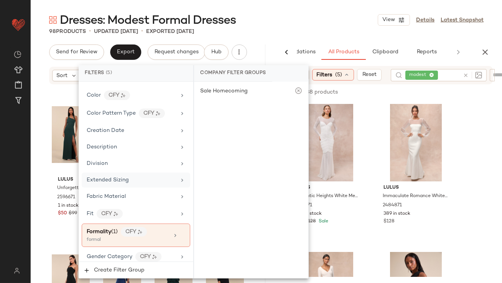
scroll to position [173, 0]
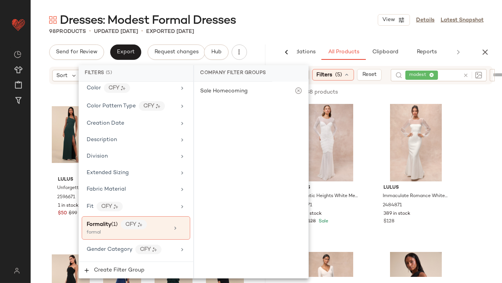
click at [289, 21] on div "Dresses: Modest Formal Dresses View Details Latest Snapshot" at bounding box center [266, 19] width 471 height 15
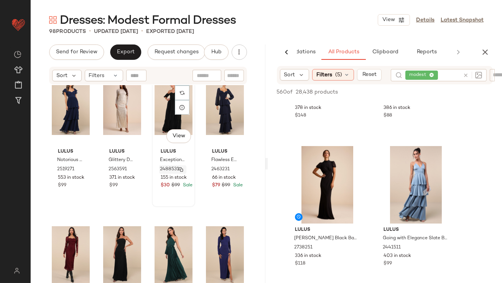
scroll to position [0, 0]
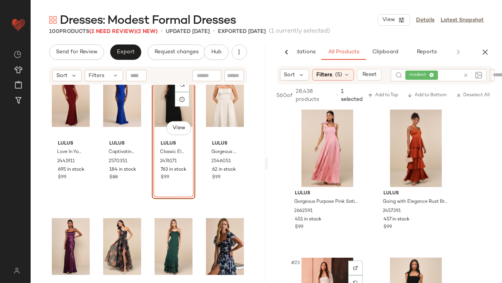
scroll to position [1459, 0]
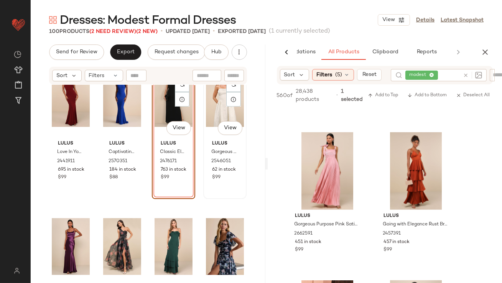
click at [216, 104] on div "#24 View" at bounding box center [225, 98] width 38 height 77
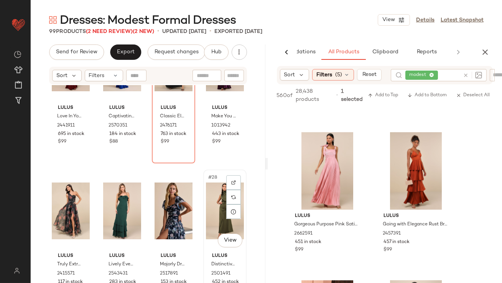
scroll to position [831, 0]
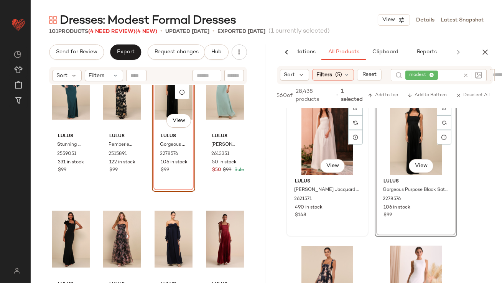
scroll to position [1747, 0]
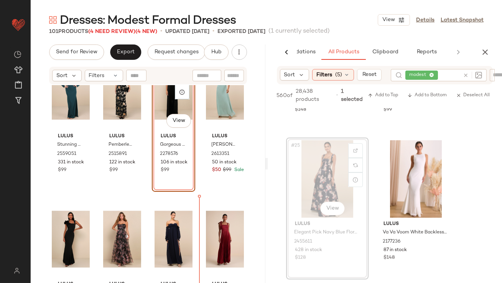
drag, startPoint x: 326, startPoint y: 184, endPoint x: 321, endPoint y: 185, distance: 5.0
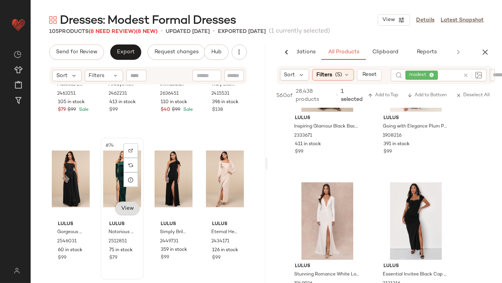
scroll to position [2665, 0]
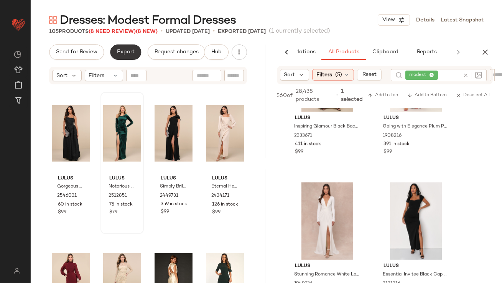
click at [124, 56] on button "Export" at bounding box center [125, 51] width 31 height 15
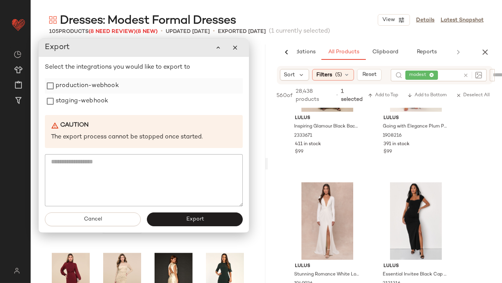
click at [163, 84] on div "production-webhook" at bounding box center [144, 85] width 198 height 15
click at [149, 101] on div "staging-webhook" at bounding box center [144, 101] width 198 height 15
click at [108, 91] on label "production-webhook" at bounding box center [87, 85] width 63 height 15
click at [95, 102] on label "staging-webhook" at bounding box center [82, 101] width 53 height 15
click at [199, 225] on button "Export" at bounding box center [195, 220] width 96 height 14
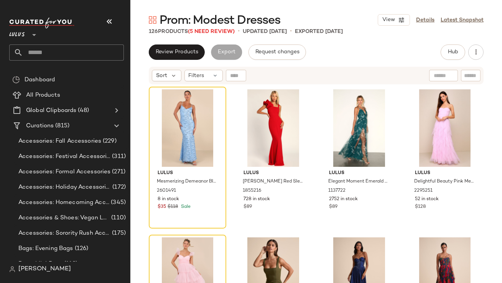
click at [113, 20] on icon "button" at bounding box center [109, 21] width 9 height 9
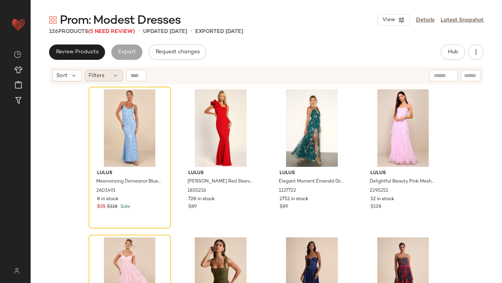
click at [115, 77] on icon at bounding box center [116, 75] width 6 height 6
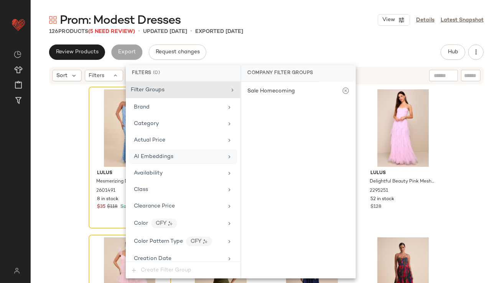
click at [149, 155] on span "AI Embeddings" at bounding box center [153, 157] width 39 height 6
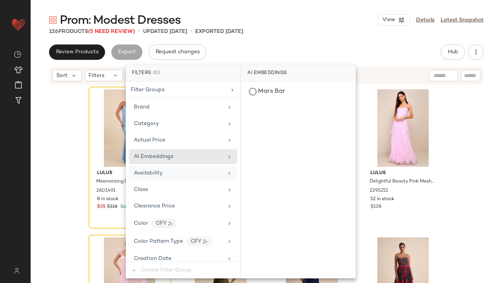
click at [148, 169] on div "Availability" at bounding box center [148, 173] width 29 height 8
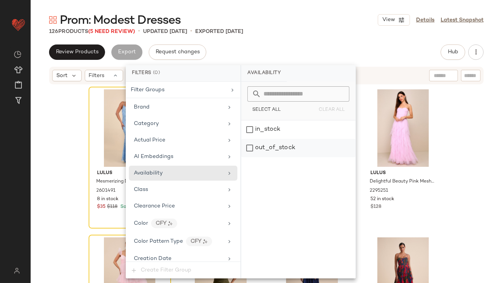
click at [301, 140] on div "out_of_stock" at bounding box center [298, 148] width 114 height 18
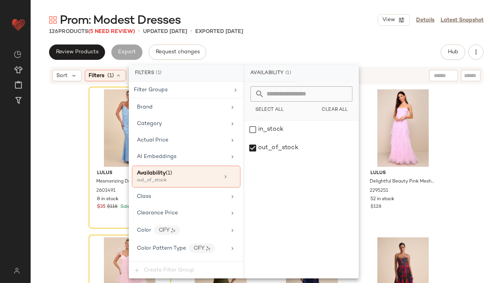
click at [309, 66] on div "Availability (1)" at bounding box center [301, 73] width 114 height 16
click at [306, 49] on div "Review Products Export Request changes Hub Send for Review External Review Inte…" at bounding box center [266, 51] width 434 height 15
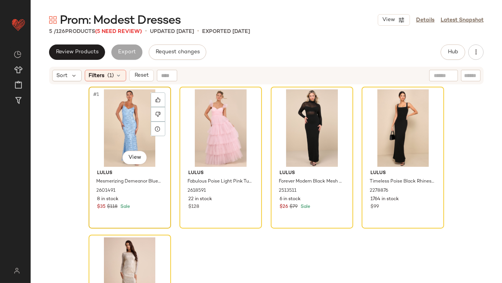
click at [131, 111] on div "#1 View" at bounding box center [129, 127] width 77 height 77
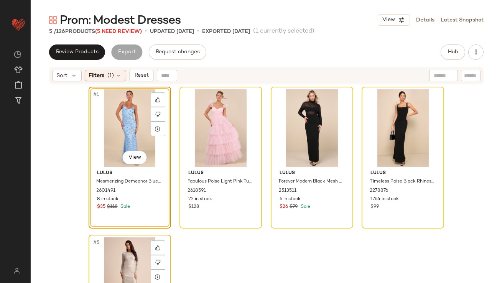
click at [121, 244] on div "#5 View" at bounding box center [129, 275] width 77 height 77
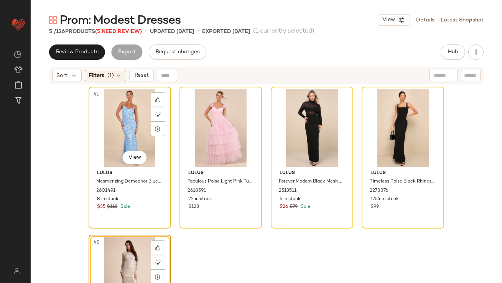
click at [136, 141] on div "#1 View" at bounding box center [129, 127] width 77 height 77
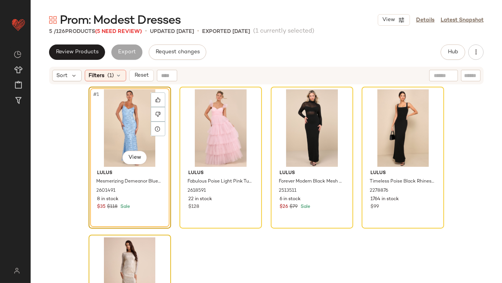
click at [129, 238] on div at bounding box center [129, 275] width 77 height 77
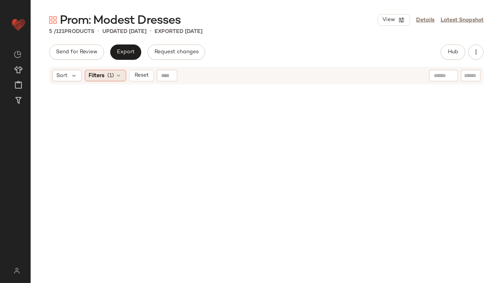
click at [110, 69] on div "Sort Filters (1) Reset" at bounding box center [266, 76] width 434 height 18
click at [115, 76] on div "Filters (1)" at bounding box center [105, 76] width 41 height 12
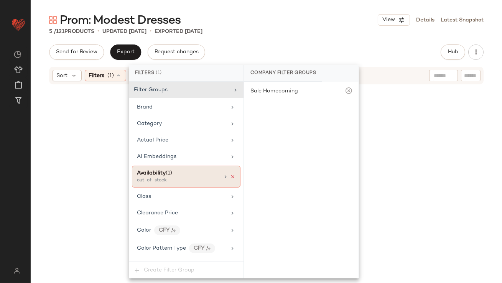
click at [230, 175] on icon at bounding box center [232, 176] width 5 height 5
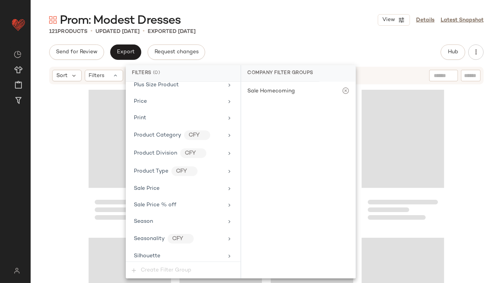
scroll to position [553, 0]
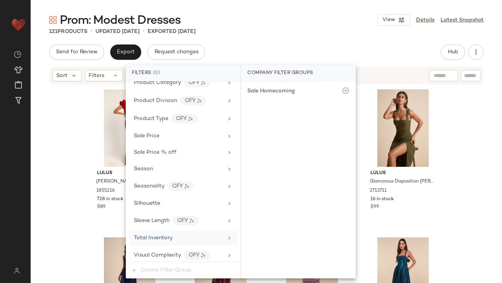
click at [186, 234] on div "Total Inventory" at bounding box center [178, 238] width 89 height 8
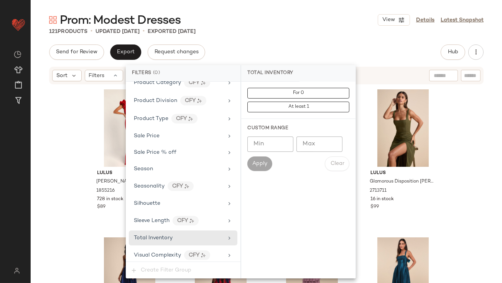
click at [329, 145] on input "Max" at bounding box center [319, 144] width 46 height 15
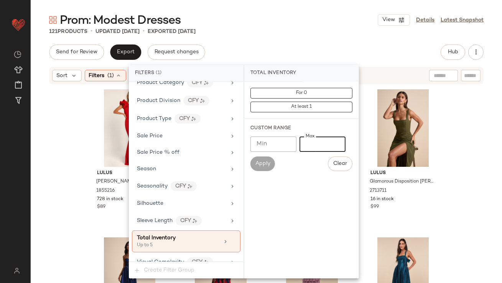
type input "*"
click at [274, 28] on div "121 Products • updated [DATE] • Exported [DATE]" at bounding box center [266, 32] width 471 height 8
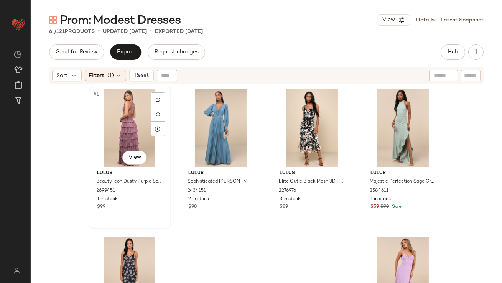
click at [118, 117] on div "#1 View" at bounding box center [129, 127] width 77 height 77
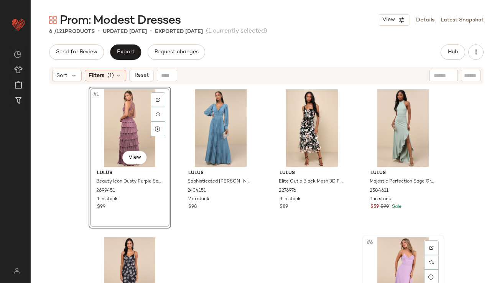
click at [388, 253] on div "#6 View" at bounding box center [403, 275] width 77 height 77
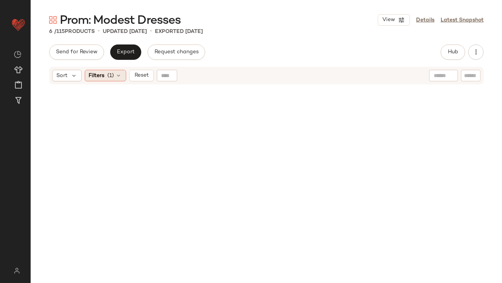
click at [123, 79] on div "Filters (1)" at bounding box center [105, 76] width 41 height 12
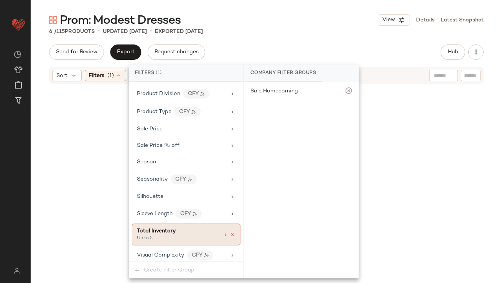
click at [230, 232] on icon at bounding box center [232, 234] width 5 height 5
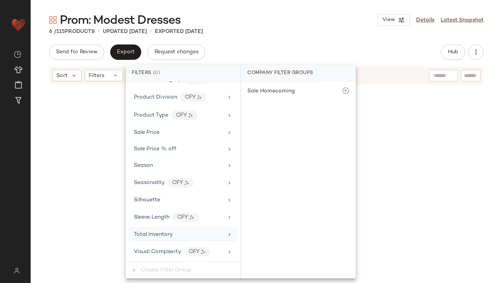
scroll to position [553, 0]
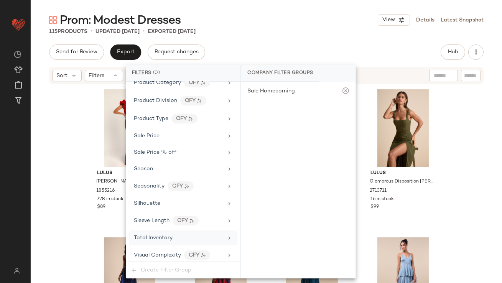
click at [159, 235] on span "Total Inventory" at bounding box center [153, 238] width 39 height 6
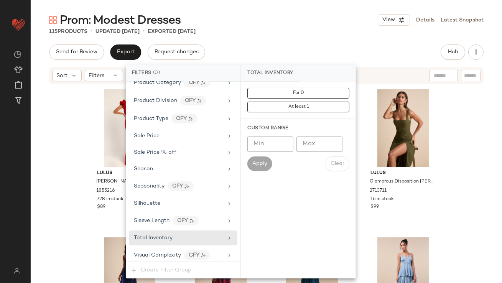
click at [316, 141] on input "Max" at bounding box center [319, 144] width 46 height 15
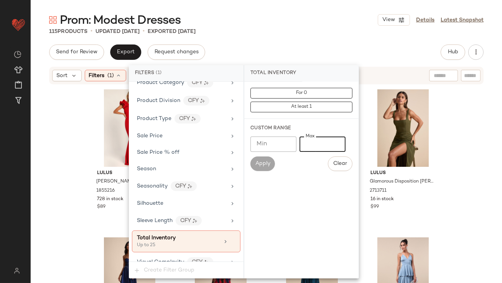
scroll to position [560, 0]
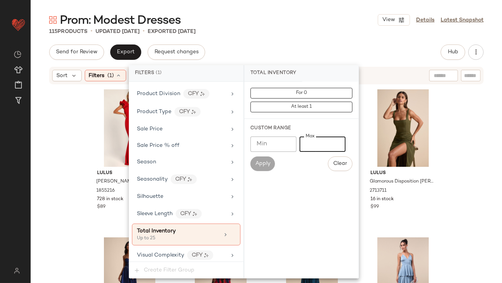
type input "**"
click at [271, 54] on div "Send for Review Export Request changes Hub Send for Review External Review Inte…" at bounding box center [266, 51] width 434 height 15
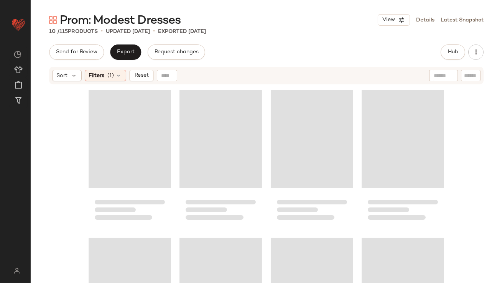
click at [138, 111] on div "Loading..." at bounding box center [130, 139] width 82 height 98
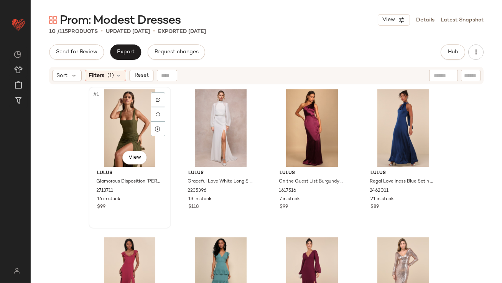
drag, startPoint x: 127, startPoint y: 111, endPoint x: 133, endPoint y: 114, distance: 6.3
click at [127, 111] on div "#1 View" at bounding box center [129, 127] width 77 height 77
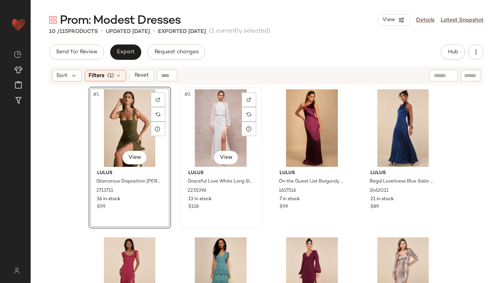
scroll to position [228, 0]
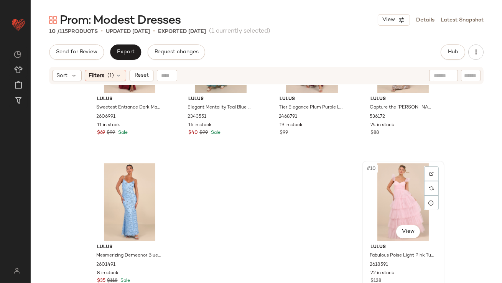
click at [392, 196] on div "#10 View" at bounding box center [403, 201] width 77 height 77
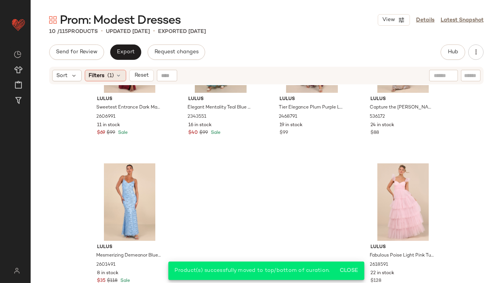
click at [116, 77] on icon at bounding box center [119, 75] width 6 height 6
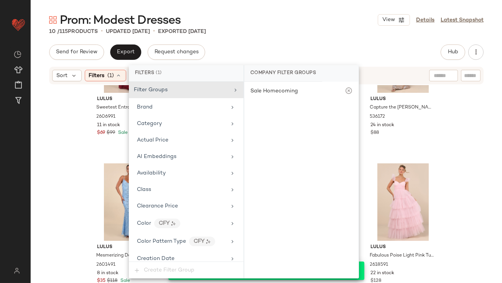
scroll to position [560, 0]
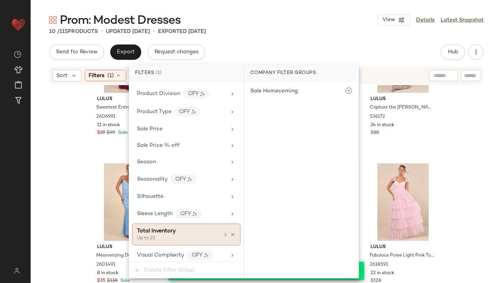
click at [230, 232] on icon at bounding box center [232, 234] width 5 height 5
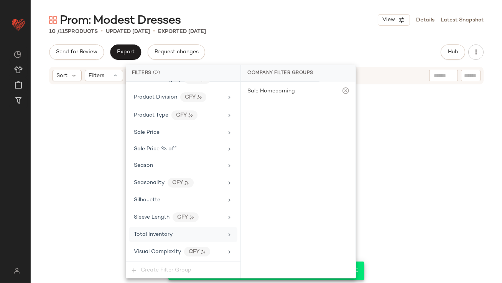
scroll to position [553, 0]
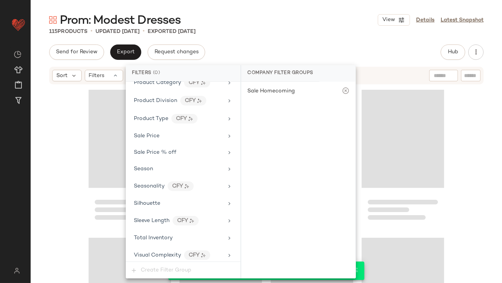
click at [321, 30] on div "115 Products • updated [DATE] • Exported [DATE]" at bounding box center [266, 32] width 471 height 8
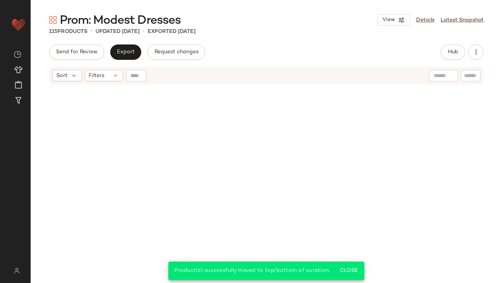
scroll to position [4076, 0]
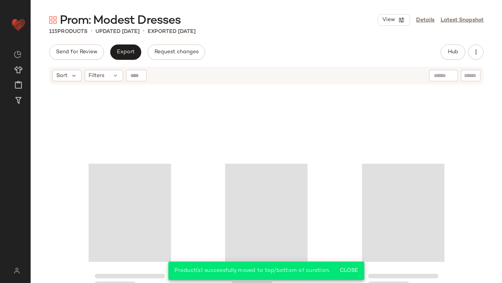
click at [440, 48] on div "Send for Review Export Request changes Hub Send for Review External Review Inte…" at bounding box center [266, 51] width 434 height 15
click at [442, 48] on button "Hub" at bounding box center [453, 51] width 25 height 15
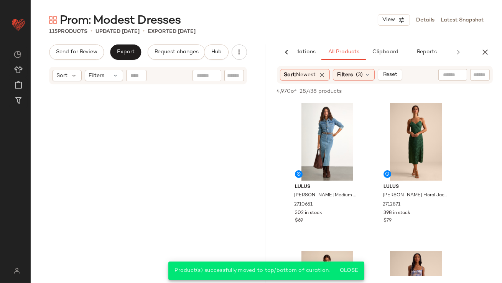
scroll to position [0, 0]
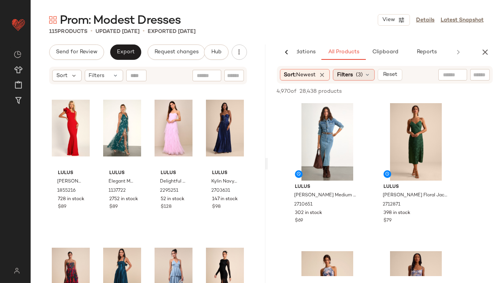
click at [353, 77] on span "Filters" at bounding box center [345, 75] width 16 height 8
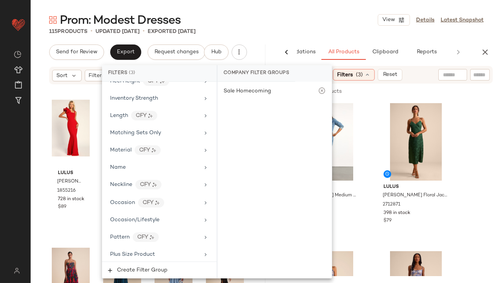
scroll to position [371, 0]
click at [160, 222] on div "Occasion/Lifestyle" at bounding box center [159, 219] width 109 height 15
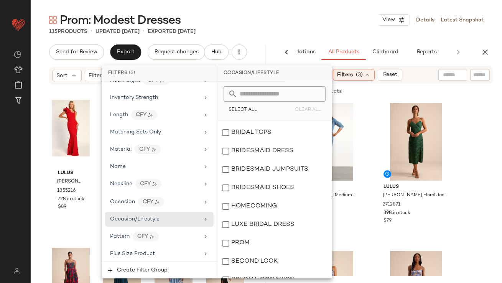
scroll to position [268, 0]
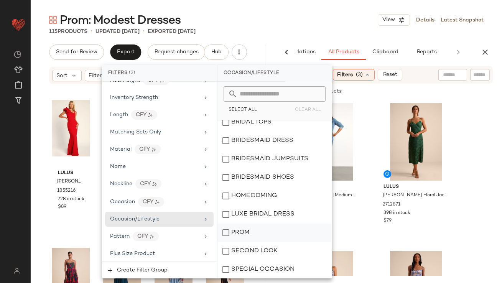
click at [240, 232] on div "PROM" at bounding box center [274, 233] width 114 height 18
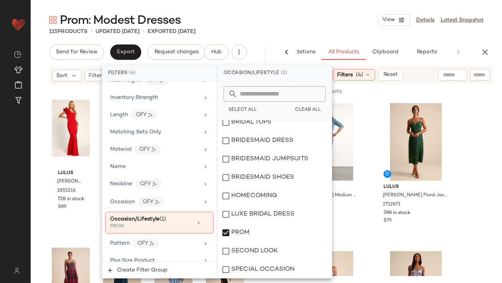
click at [292, 29] on div "115 Products • updated [DATE] • Exported [DATE]" at bounding box center [266, 32] width 471 height 8
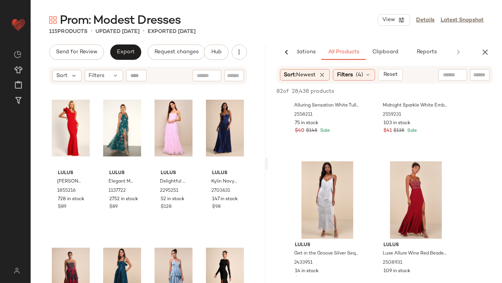
scroll to position [1768, 0]
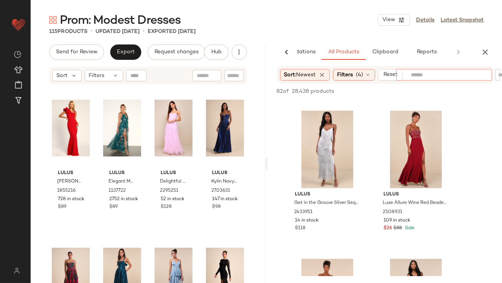
click at [454, 73] on input "text" at bounding box center [444, 75] width 67 height 8
type input "******"
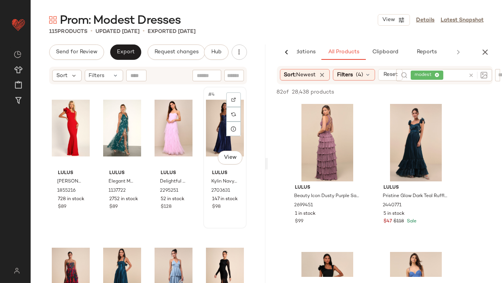
click at [214, 120] on div "#4 View" at bounding box center [225, 127] width 38 height 77
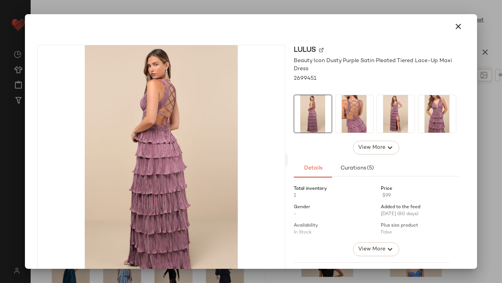
click at [378, 111] on img at bounding box center [396, 114] width 38 height 38
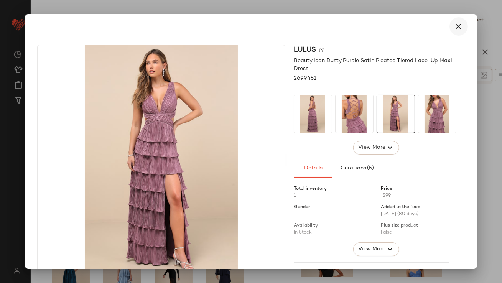
click at [459, 27] on button "button" at bounding box center [458, 26] width 18 height 18
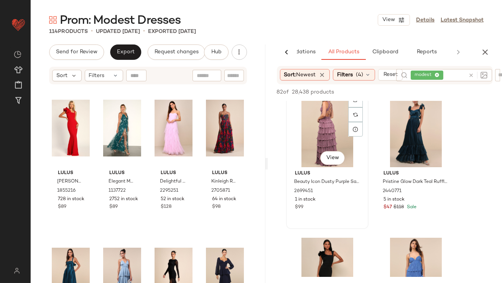
scroll to position [15, 0]
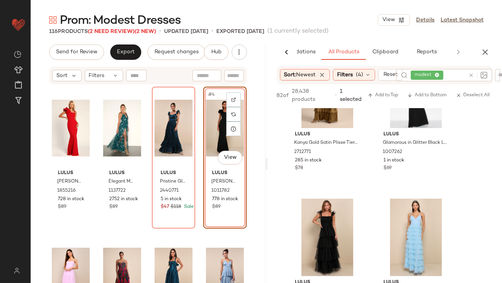
scroll to position [410, 0]
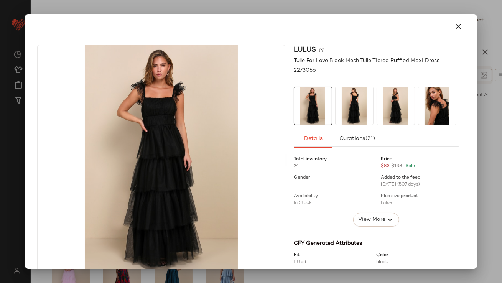
click at [454, 19] on button "button" at bounding box center [458, 26] width 18 height 18
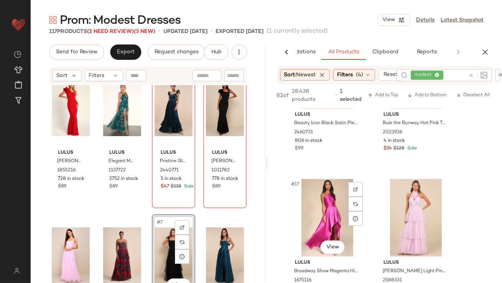
scroll to position [1129, 0]
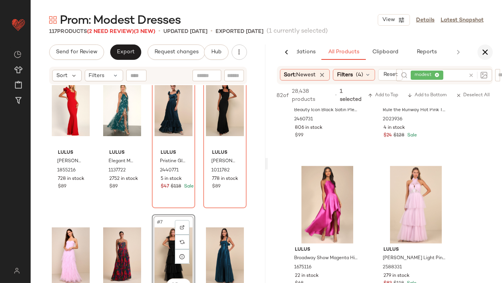
click at [486, 48] on icon "button" at bounding box center [484, 52] width 9 height 9
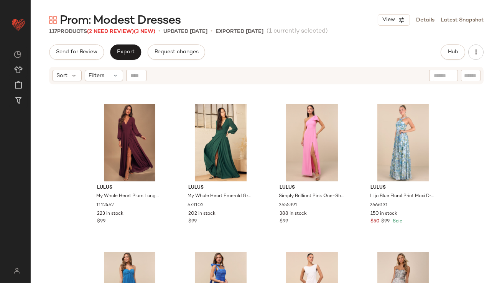
scroll to position [435, 0]
click at [114, 144] on div "#13 View" at bounding box center [129, 142] width 77 height 77
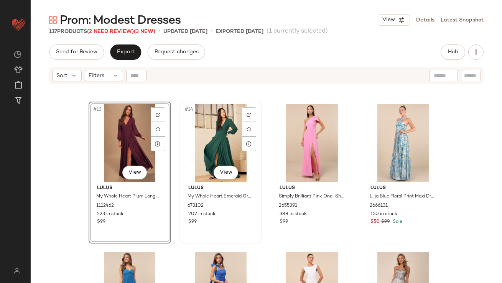
click at [211, 138] on div "#14 View" at bounding box center [220, 142] width 77 height 77
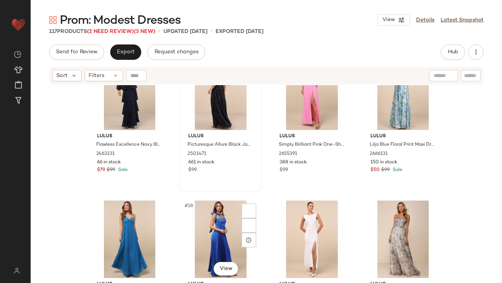
scroll to position [508, 0]
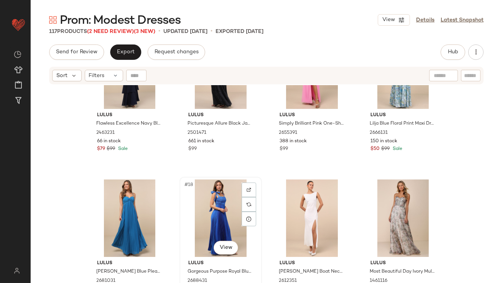
click at [197, 209] on div "#18 View" at bounding box center [220, 217] width 77 height 77
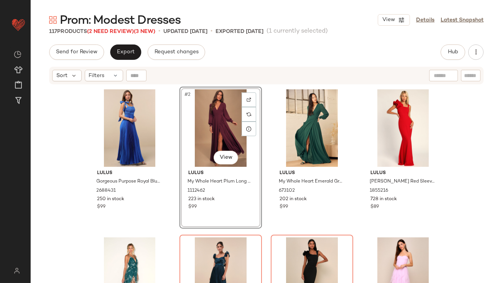
drag, startPoint x: 215, startPoint y: 114, endPoint x: 89, endPoint y: 148, distance: 130.6
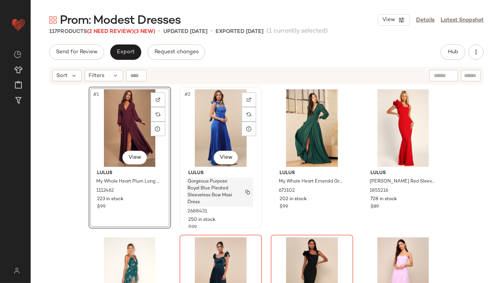
scroll to position [28, 0]
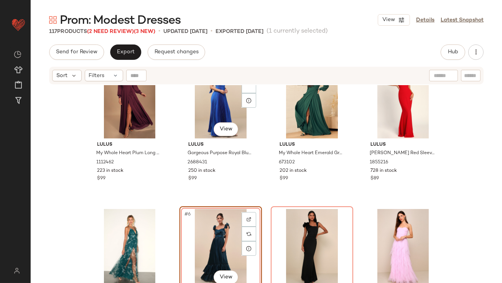
scroll to position [28, 0]
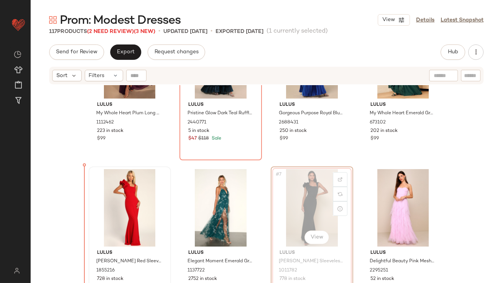
scroll to position [70, 0]
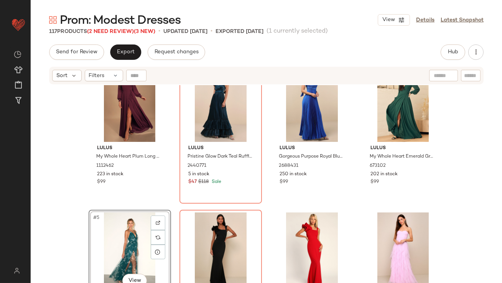
scroll to position [18, 0]
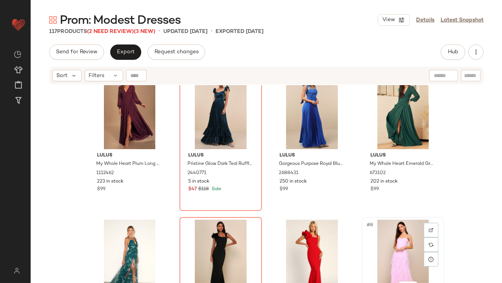
click at [382, 232] on div "#8 View" at bounding box center [402, 258] width 77 height 77
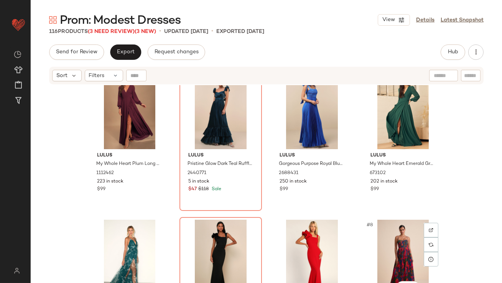
scroll to position [258, 0]
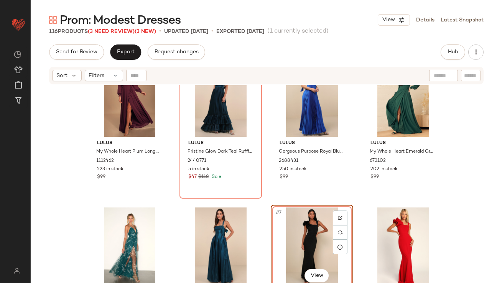
scroll to position [30, 0]
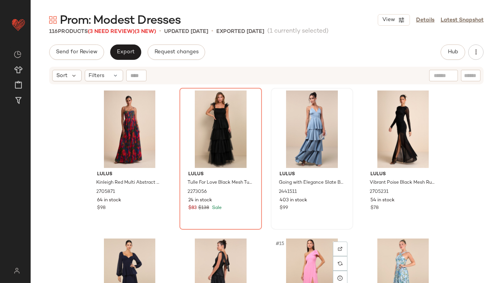
scroll to position [401, 0]
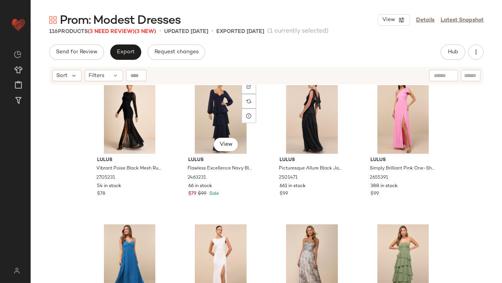
scroll to position [558, 0]
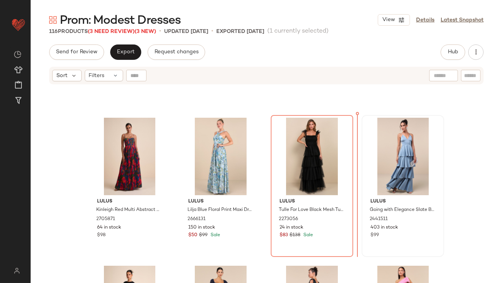
drag, startPoint x: 397, startPoint y: 147, endPoint x: 381, endPoint y: 171, distance: 28.9
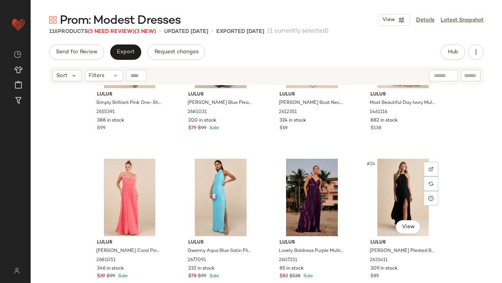
scroll to position [676, 0]
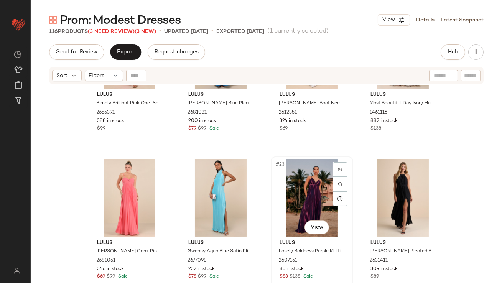
click at [311, 197] on div "#23 View" at bounding box center [311, 197] width 77 height 77
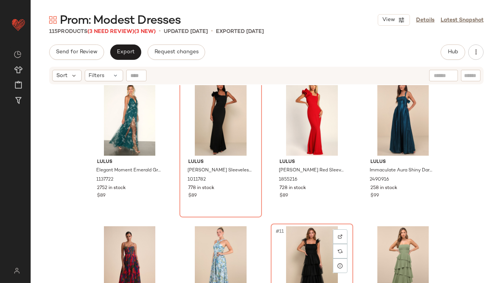
scroll to position [160, 0]
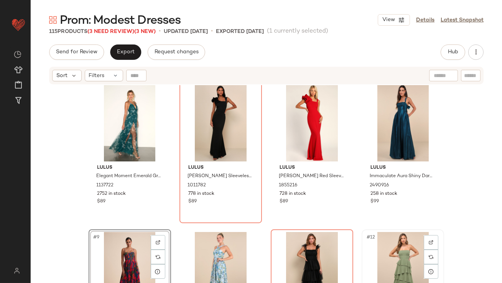
click at [383, 240] on div "#12 View" at bounding box center [402, 270] width 77 height 77
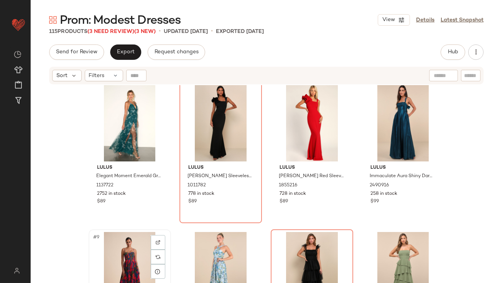
click at [104, 250] on div "#9 View" at bounding box center [129, 270] width 77 height 77
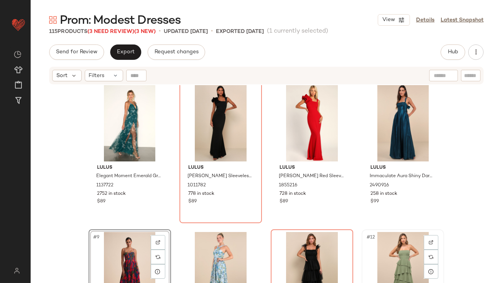
click at [406, 249] on div "#12 View" at bounding box center [402, 270] width 77 height 77
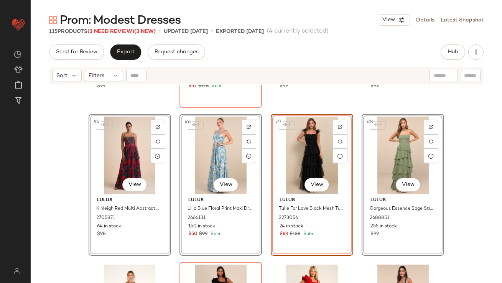
click at [67, 173] on div "Lulus My Whole Heart Plum Long Sleeve Wrap Dress 1112462 223 in stock $99 Lulus…" at bounding box center [266, 193] width 471 height 217
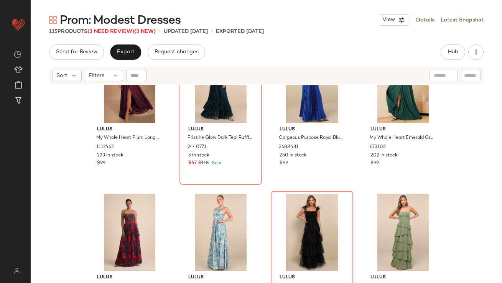
scroll to position [25, 0]
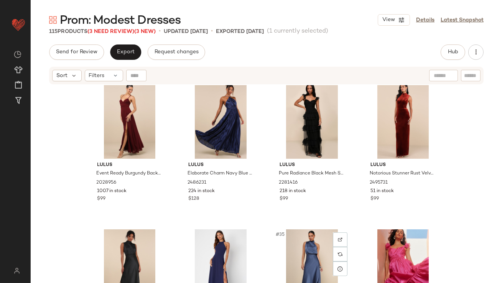
scroll to position [1015, 0]
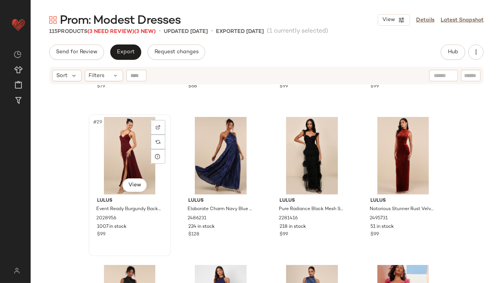
click at [110, 151] on div "#29 View" at bounding box center [129, 155] width 77 height 77
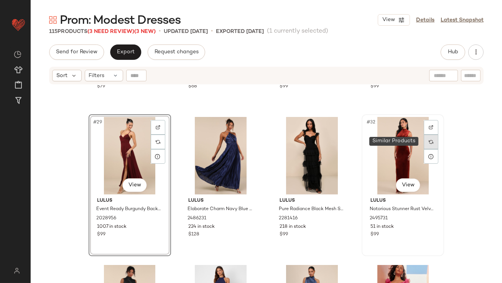
click at [424, 147] on div at bounding box center [431, 142] width 15 height 15
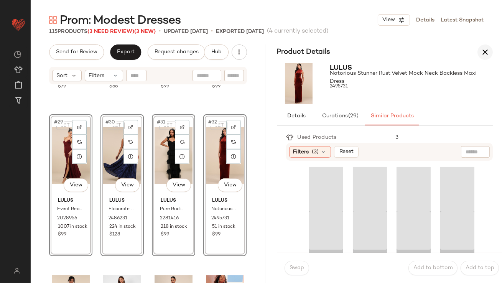
click at [488, 54] on icon "button" at bounding box center [484, 52] width 9 height 9
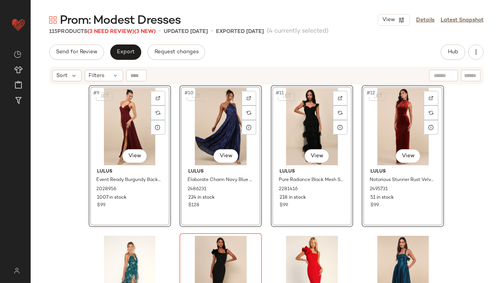
click at [67, 178] on div "SET #9 View Lulus Event Ready Burgundy Backless Lace-Up Maxi Dress 2028956 1007…" at bounding box center [266, 193] width 471 height 217
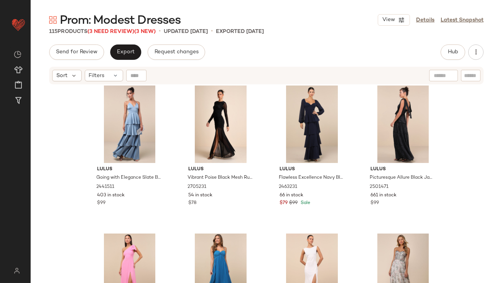
scroll to position [642, 0]
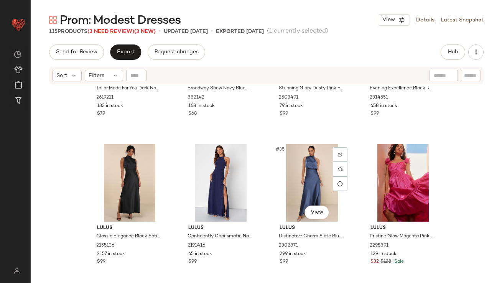
scroll to position [1145, 0]
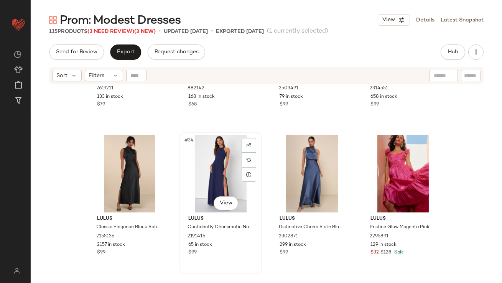
click at [206, 191] on div "#34 View" at bounding box center [220, 173] width 77 height 77
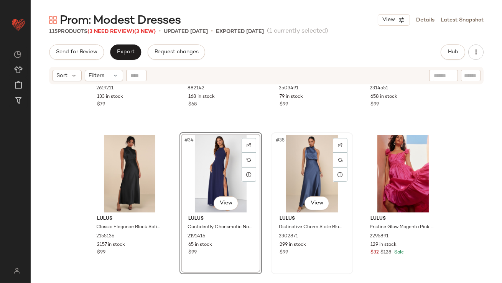
click at [298, 179] on div "#35 View" at bounding box center [311, 173] width 77 height 77
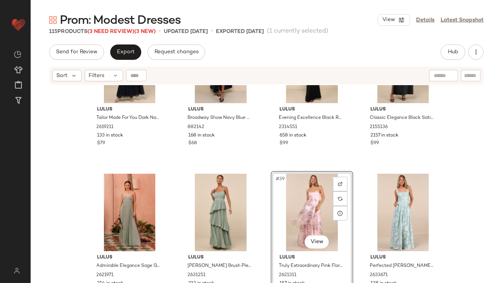
scroll to position [1251, 0]
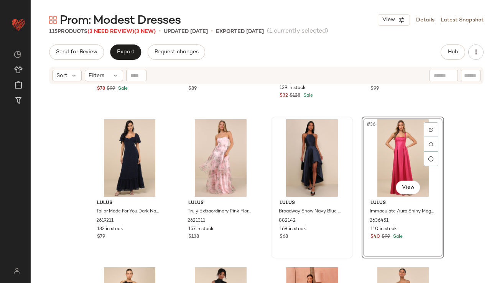
scroll to position [1243, 0]
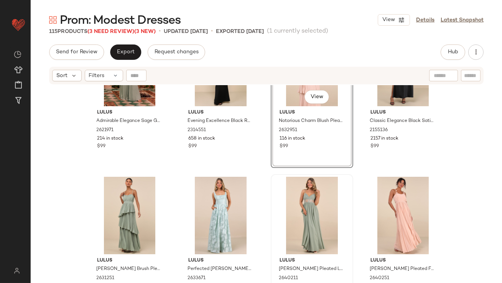
scroll to position [1415, 0]
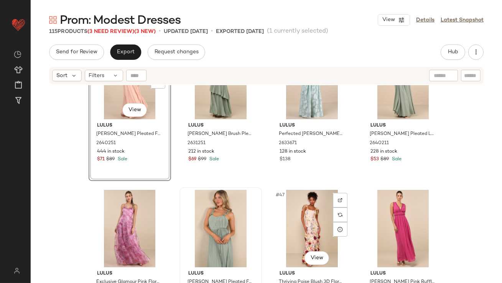
scroll to position [1537, 0]
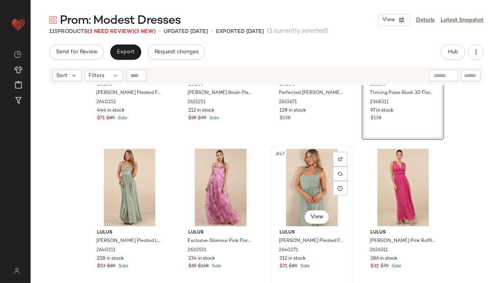
scroll to position [1672, 0]
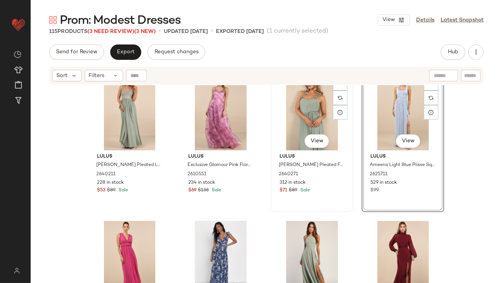
scroll to position [1652, 0]
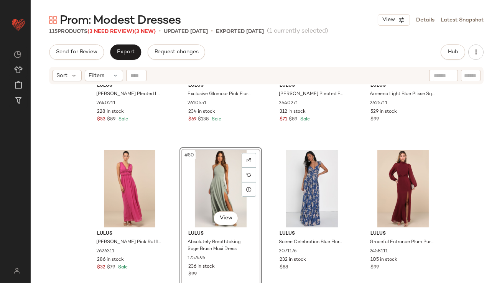
scroll to position [1826, 0]
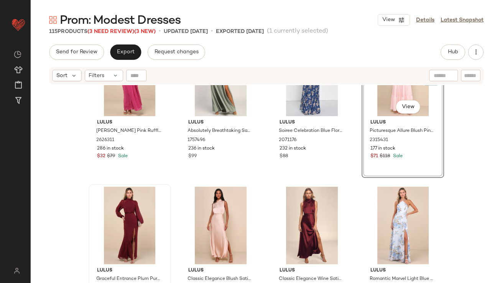
scroll to position [1837, 0]
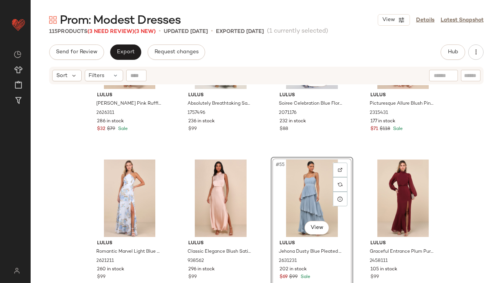
scroll to position [1894, 0]
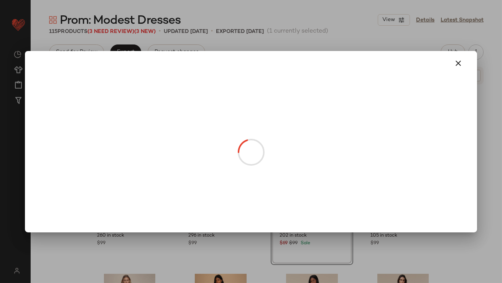
click at [452, 174] on body "Lulus ** Dashboard All Products Global Clipboards (48) Curations (815) [PERSON_…" at bounding box center [251, 141] width 502 height 283
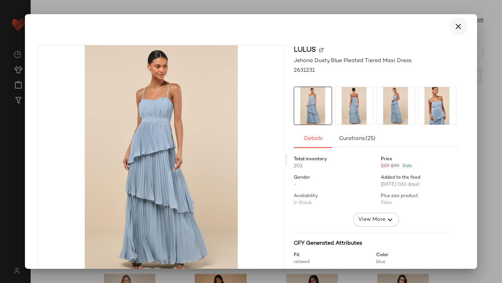
click at [449, 19] on button "button" at bounding box center [458, 26] width 18 height 18
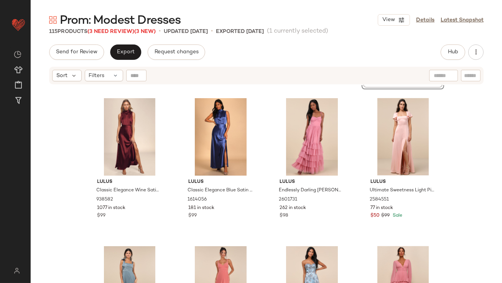
scroll to position [2074, 0]
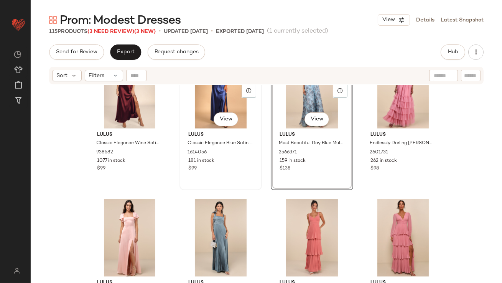
scroll to position [2130, 0]
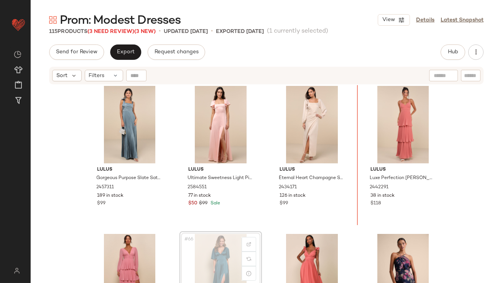
scroll to position [2230, 0]
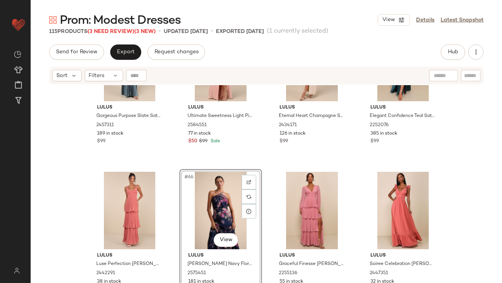
scroll to position [2409, 0]
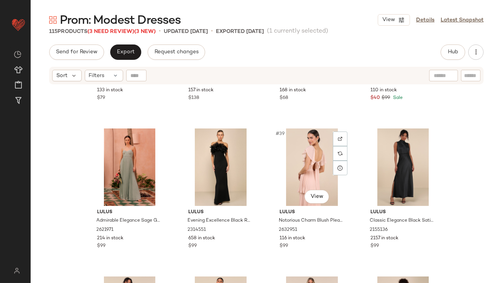
scroll to position [1305, 0]
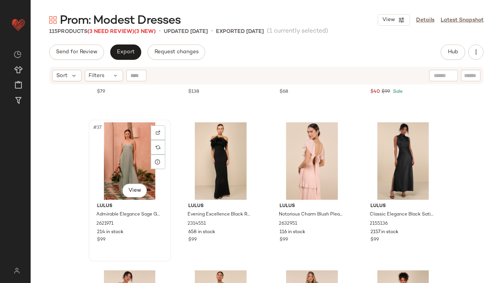
click at [118, 160] on div "#37 View" at bounding box center [129, 160] width 77 height 77
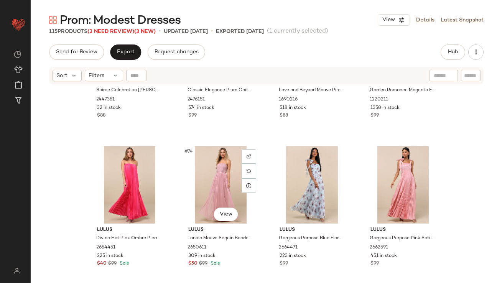
scroll to position [2611, 0]
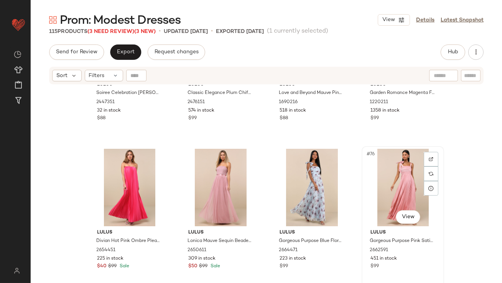
click at [381, 191] on div "#76 View" at bounding box center [402, 187] width 77 height 77
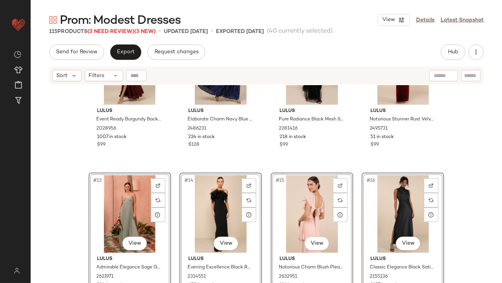
click at [58, 195] on div "Lulus Event Ready Burgundy Backless Lace-Up Maxi Dress 2028956 1007 in stock $9…" at bounding box center [266, 193] width 471 height 217
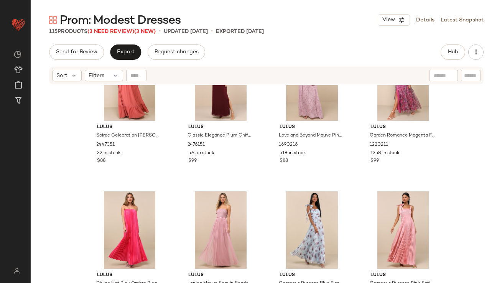
scroll to position [1763, 0]
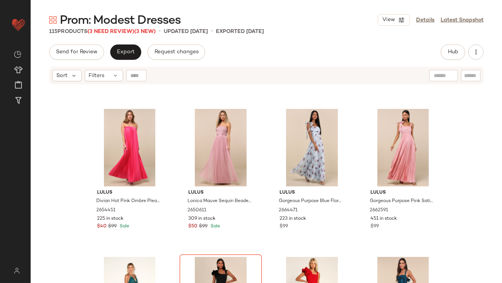
click at [123, 43] on div "Prom: Modest Dresses View Details Latest Snapshot 115 Products (3 Need Review) …" at bounding box center [266, 147] width 471 height 271
click at [126, 49] on span "Export" at bounding box center [126, 52] width 18 height 6
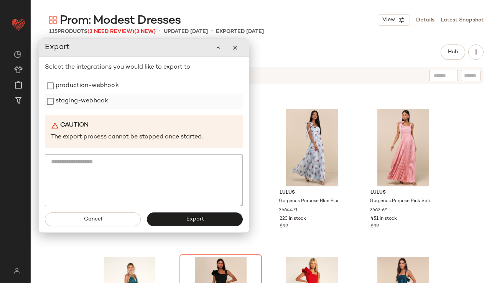
click at [156, 94] on div "staging-webhook" at bounding box center [144, 101] width 198 height 15
click at [110, 88] on label "production-webhook" at bounding box center [86, 84] width 63 height 15
drag, startPoint x: 89, startPoint y: 101, endPoint x: 108, endPoint y: 111, distance: 21.1
click at [89, 101] on label "staging-webhook" at bounding box center [81, 100] width 53 height 15
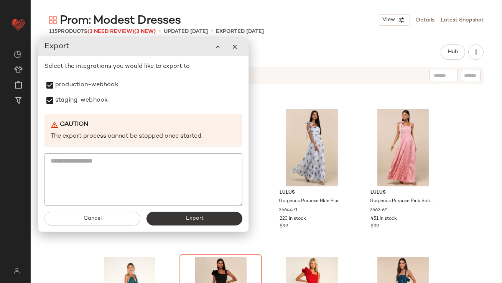
click at [172, 215] on button "Export" at bounding box center [194, 219] width 96 height 14
